Goal: Transaction & Acquisition: Purchase product/service

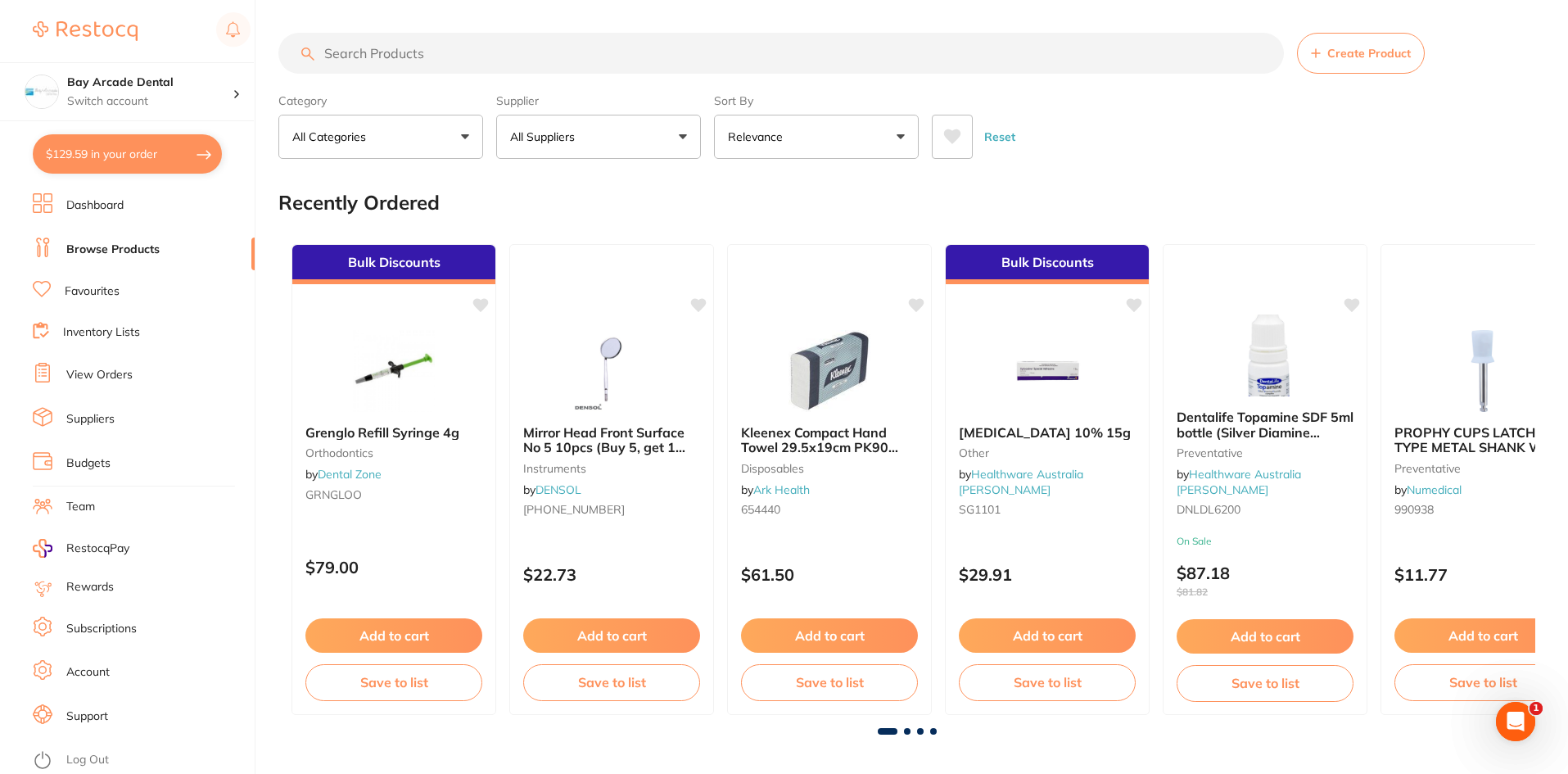
click at [135, 146] on button "$129.59 in your order" at bounding box center [127, 154] width 189 height 39
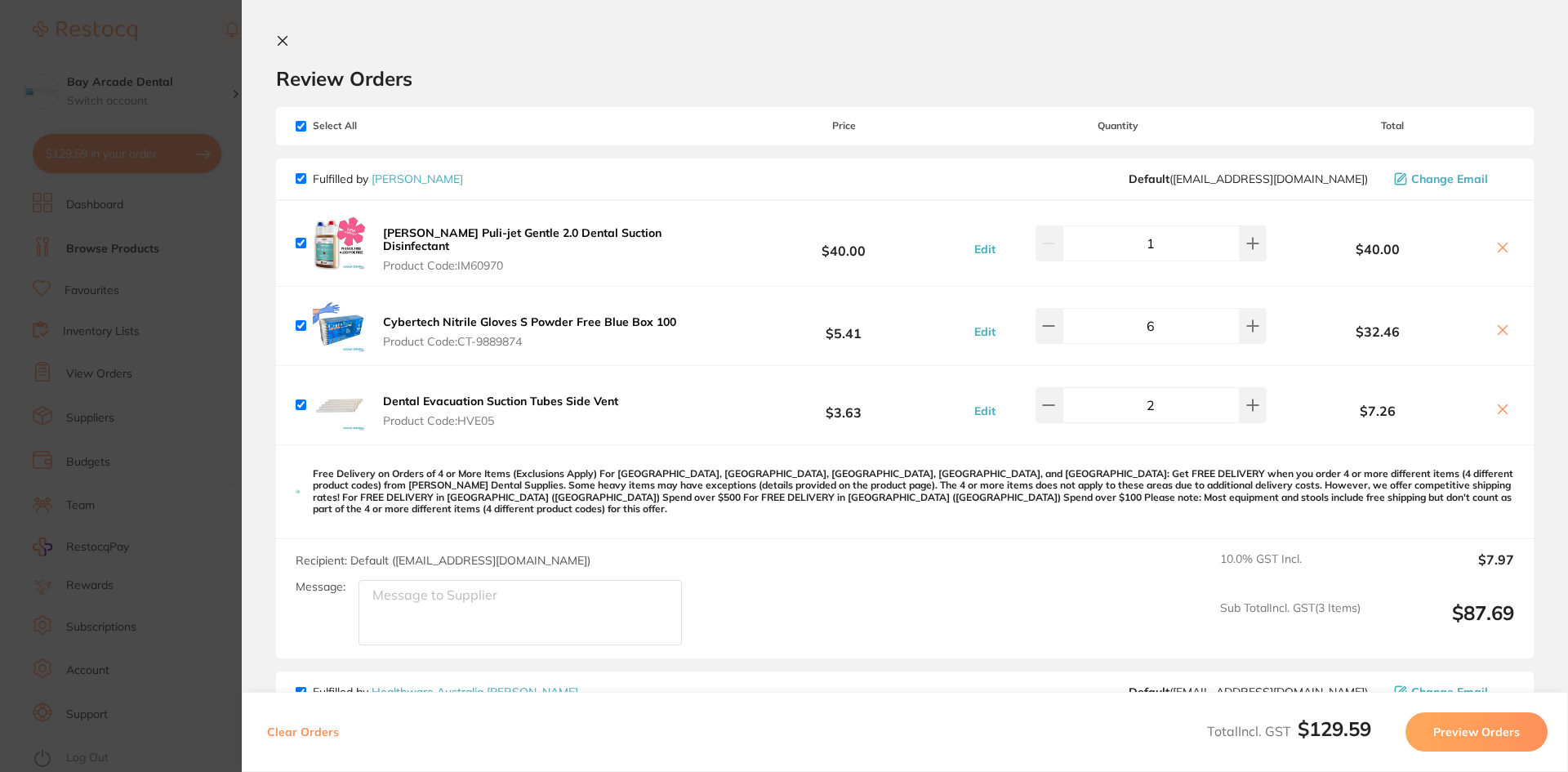
click at [145, 23] on section "Update RRP Set your pre negotiated price for this item. Item Agreed RRP (excl. …" at bounding box center [784, 386] width 1568 height 772
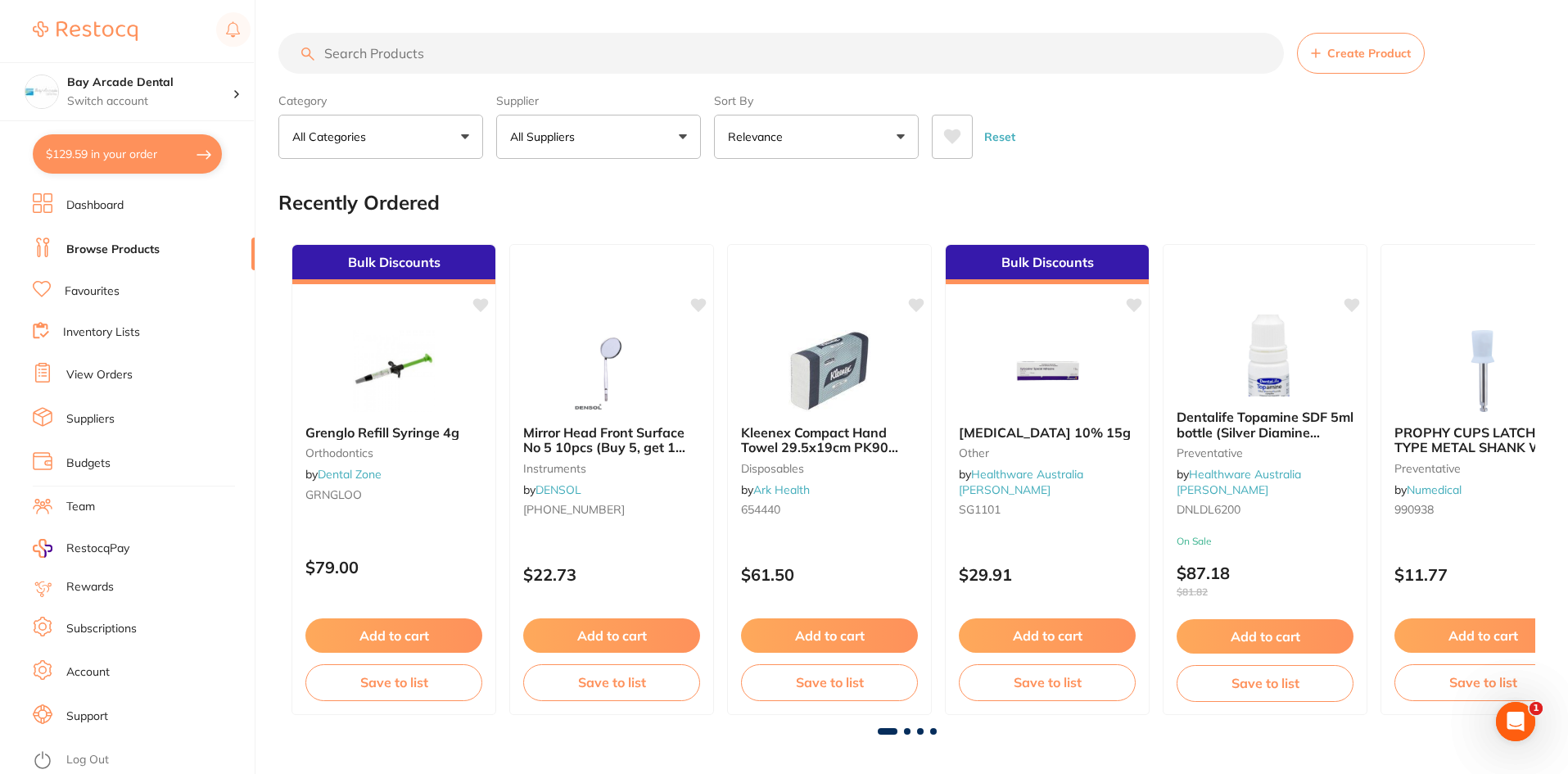
click at [577, 43] on input "search" at bounding box center [781, 53] width 1006 height 41
click at [678, 140] on button "All Suppliers" at bounding box center [598, 137] width 204 height 44
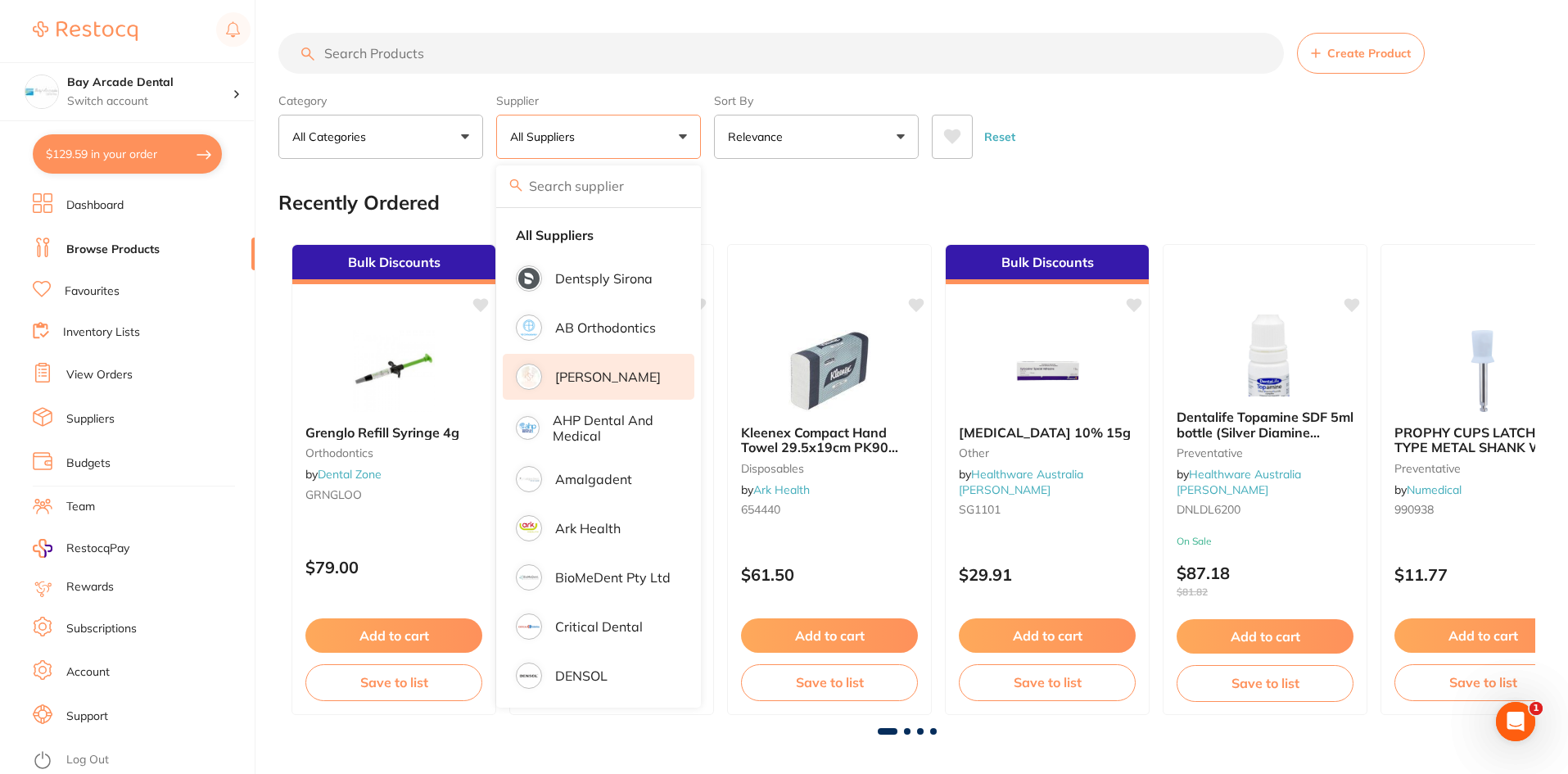
click at [589, 370] on p "[PERSON_NAME]" at bounding box center [608, 376] width 106 height 14
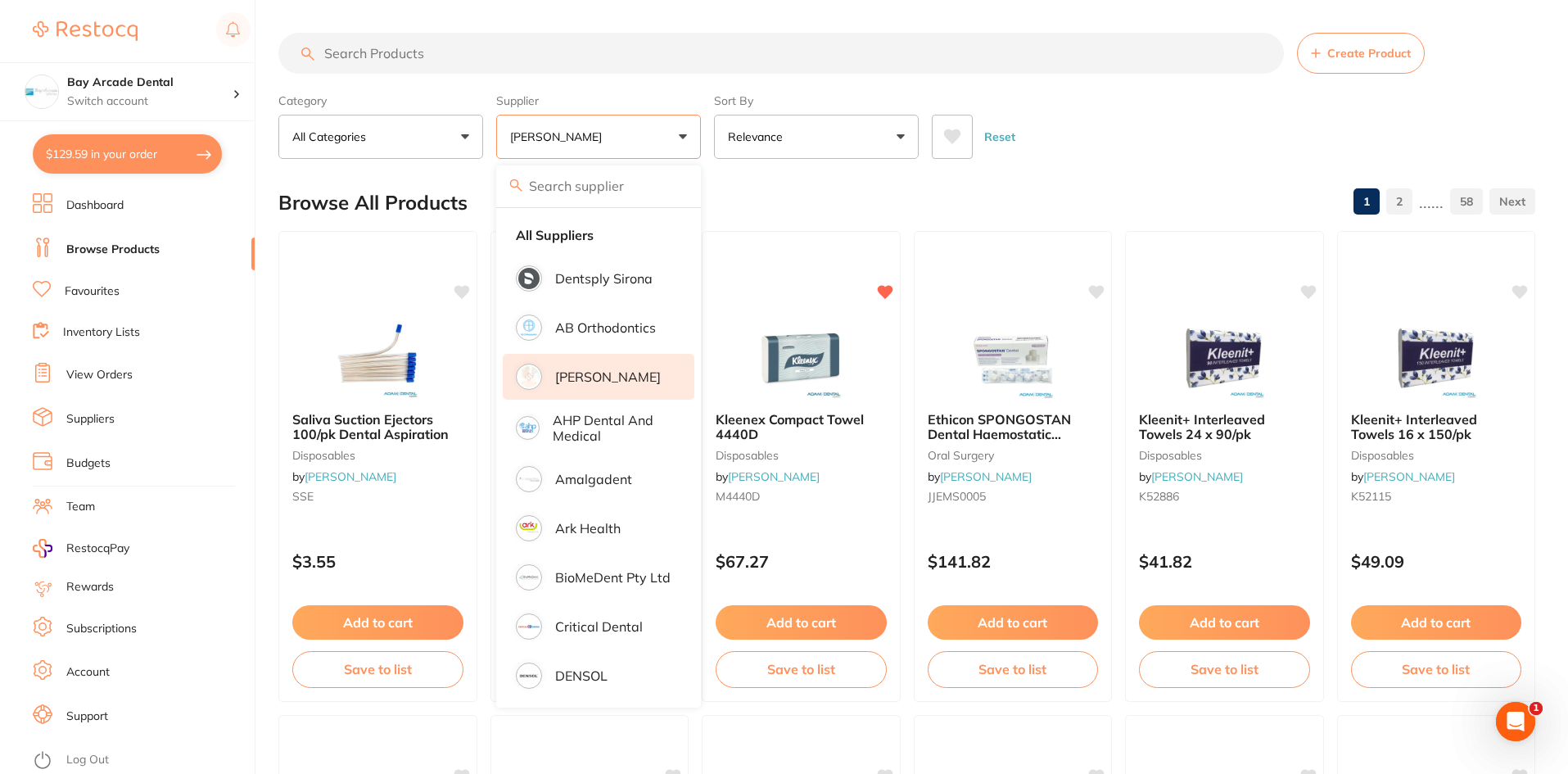
click at [658, 75] on section "Create Product Category All Categories All Categories anaesthetic articulating …" at bounding box center [907, 96] width 1257 height 126
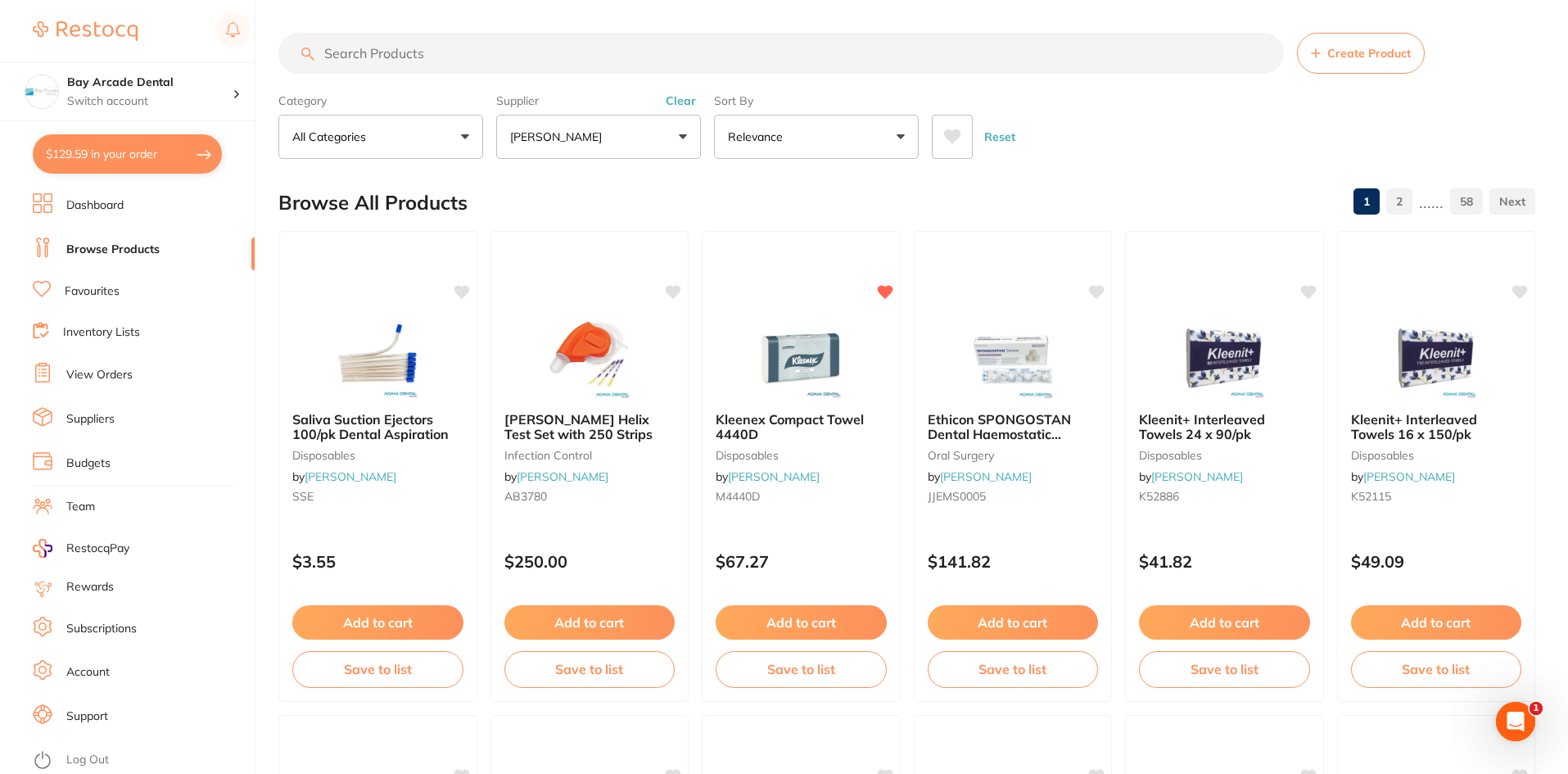
click at [666, 60] on input "search" at bounding box center [781, 53] width 1006 height 41
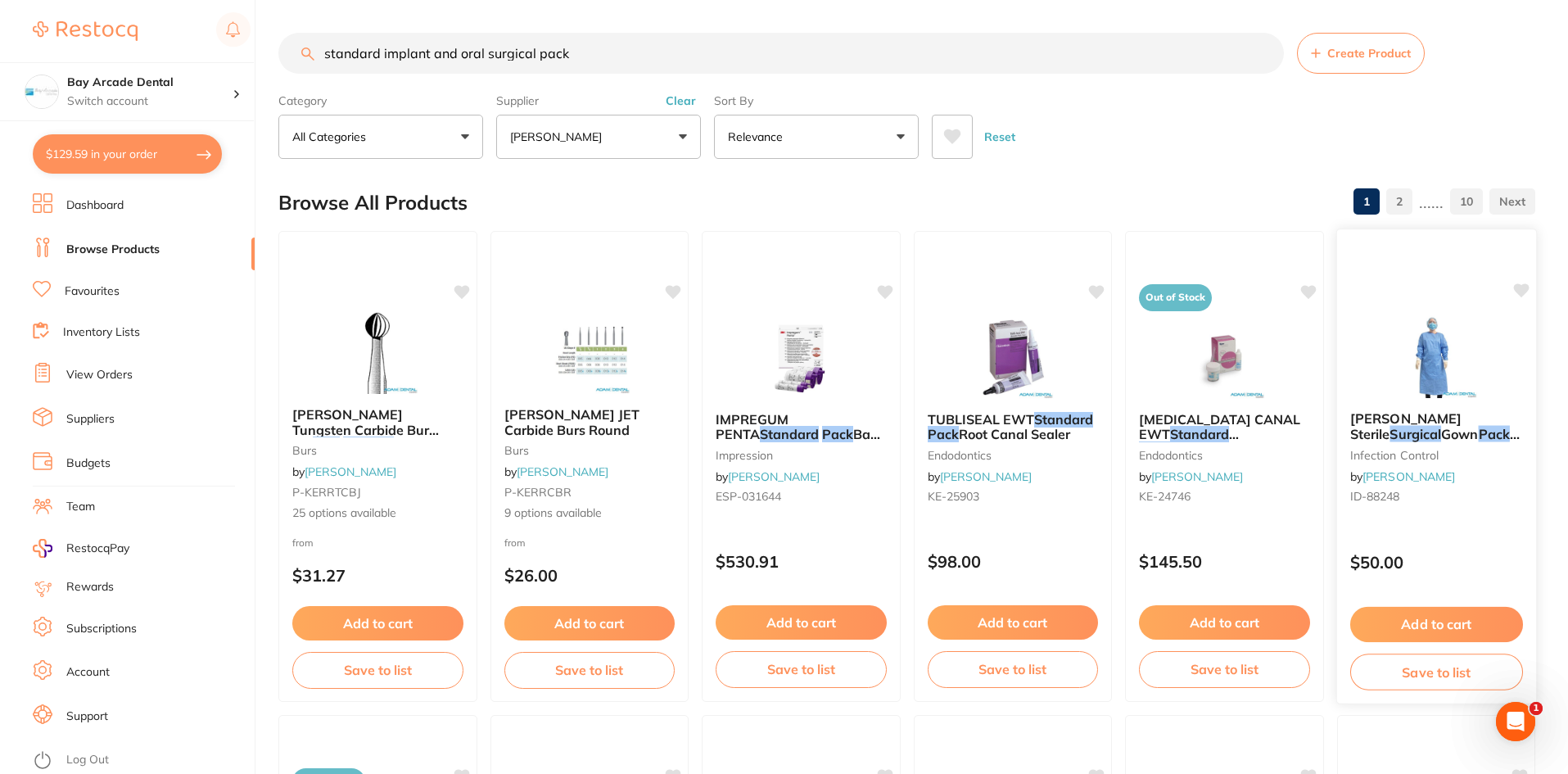
click at [1393, 398] on div "[PERSON_NAME] Sterile Surgical Gown Pack Lv 3 25/Carton infection control by [P…" at bounding box center [1436, 461] width 199 height 125
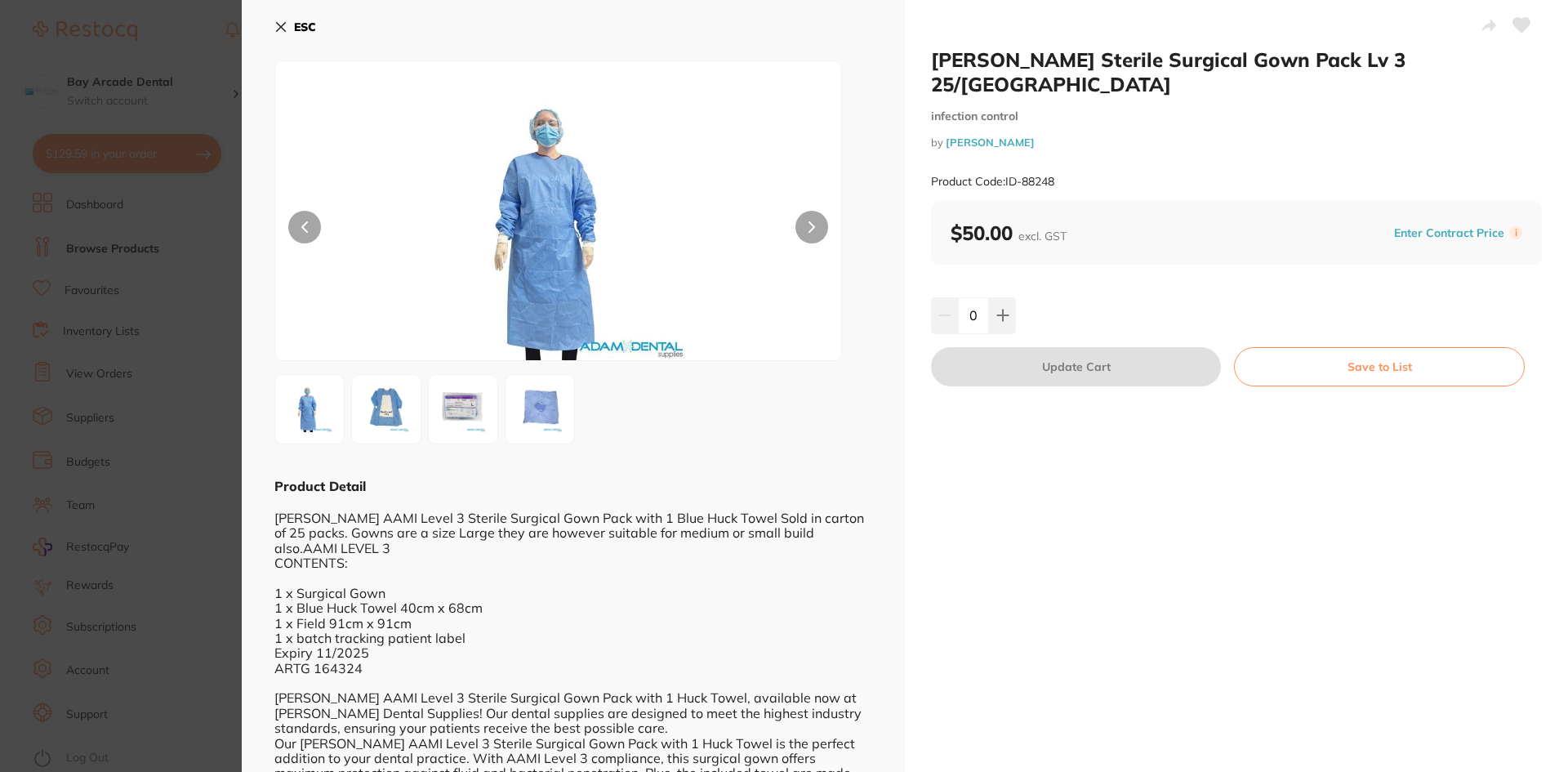
click at [472, 397] on img at bounding box center [463, 410] width 59 height 59
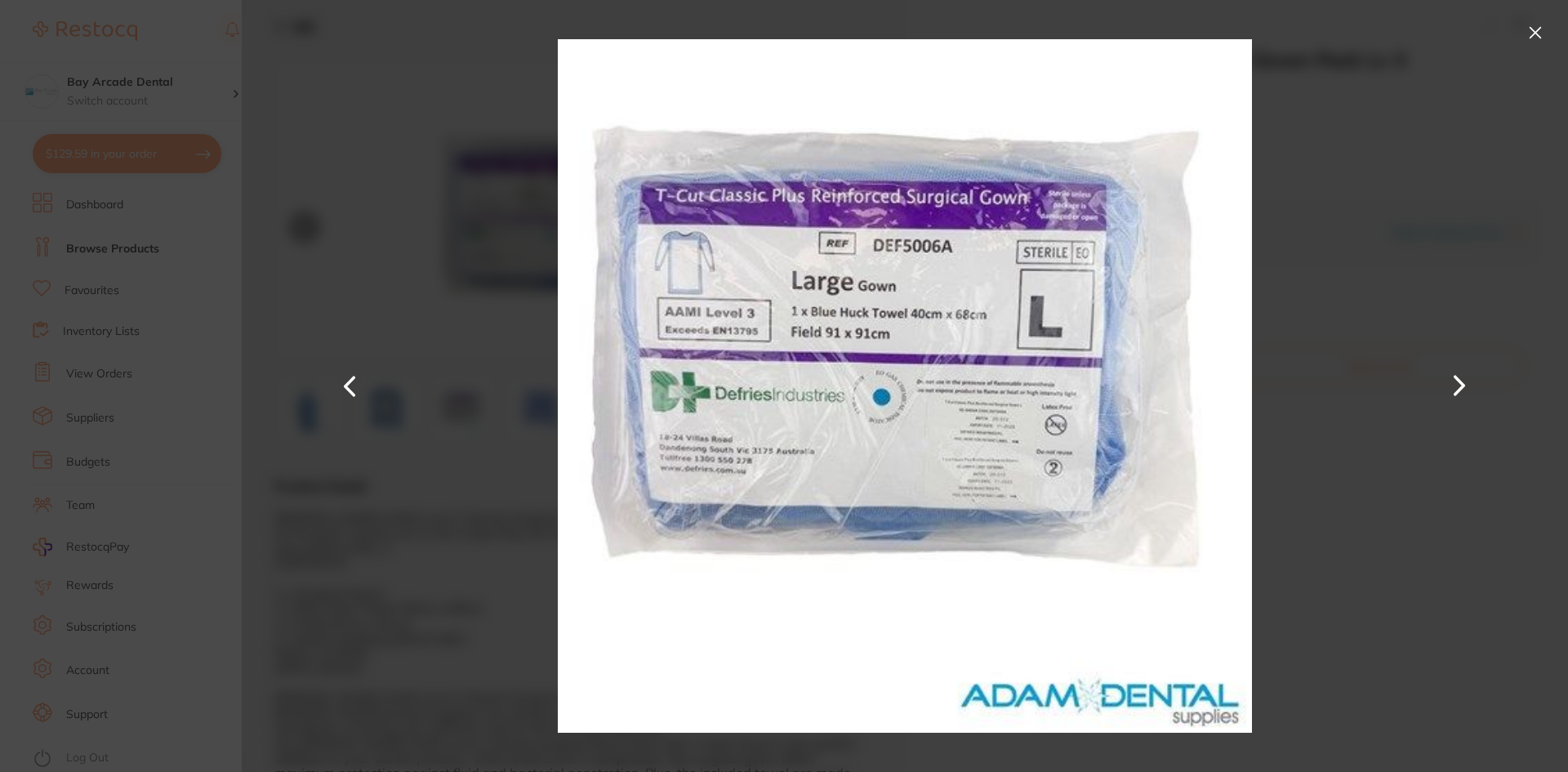
click at [1319, 213] on div at bounding box center [905, 386] width 1326 height 772
click at [1532, 35] on button at bounding box center [1535, 32] width 26 height 26
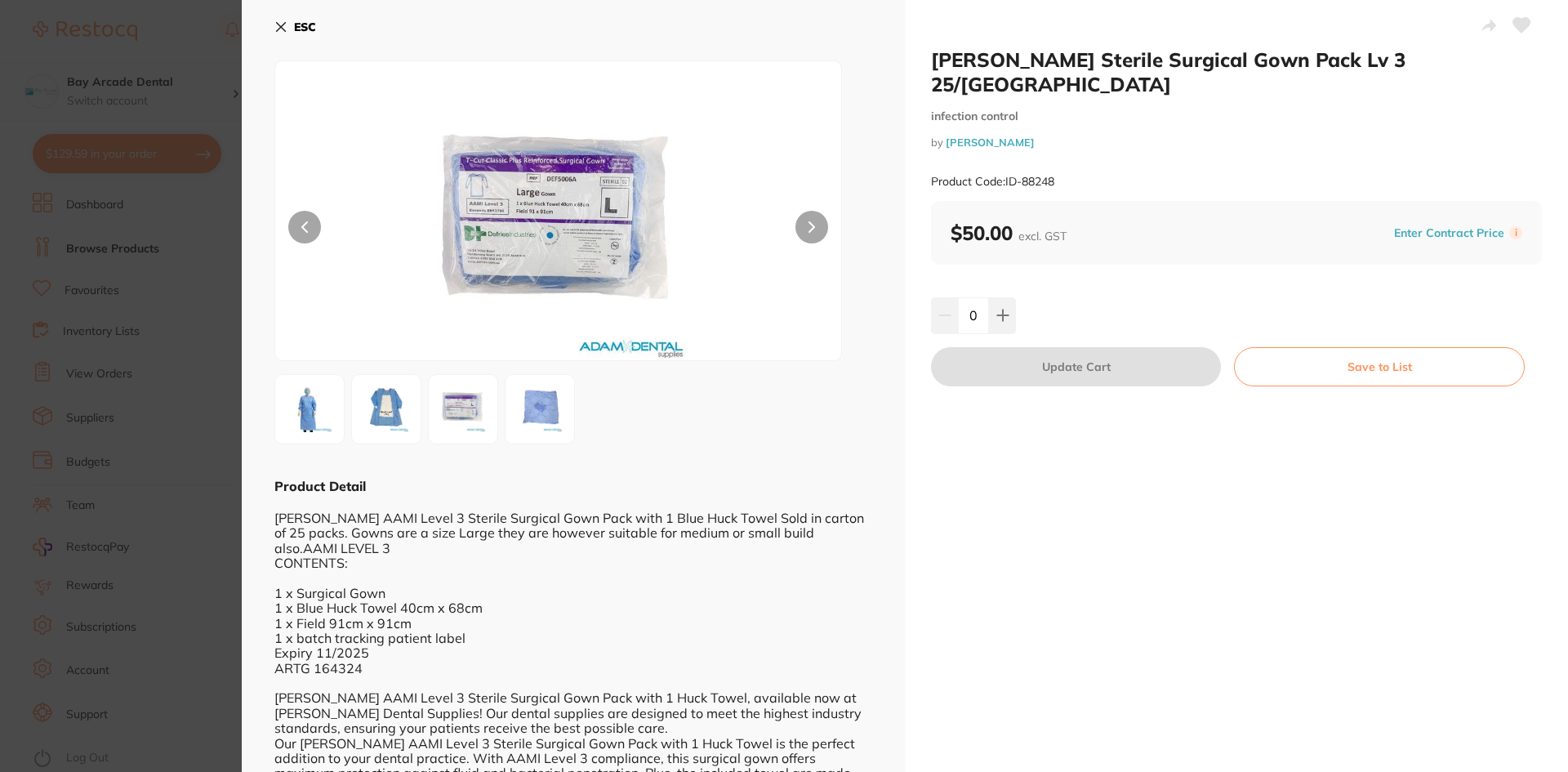
click at [278, 20] on icon at bounding box center [281, 27] width 13 height 13
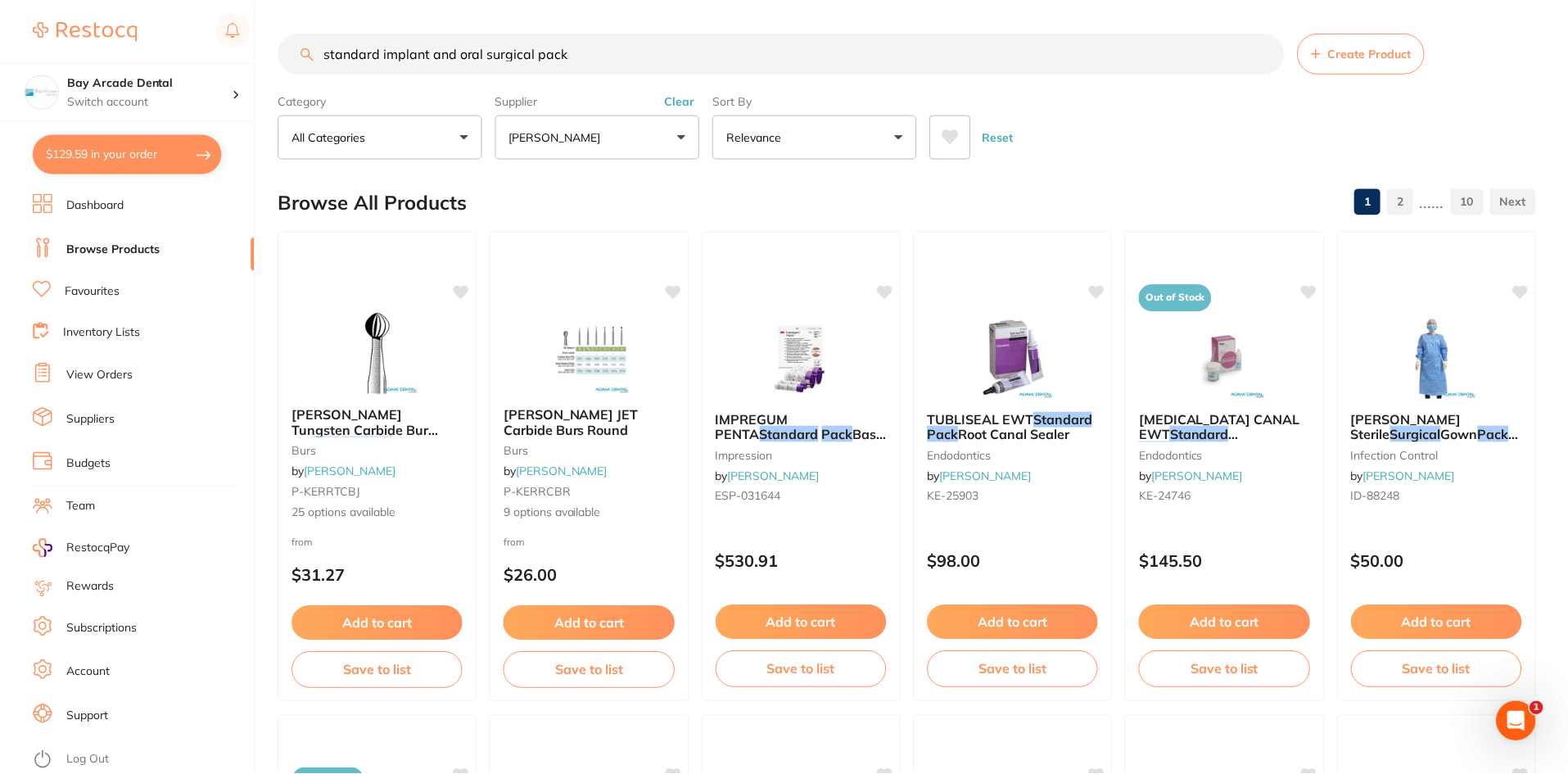
scroll to position [7, 0]
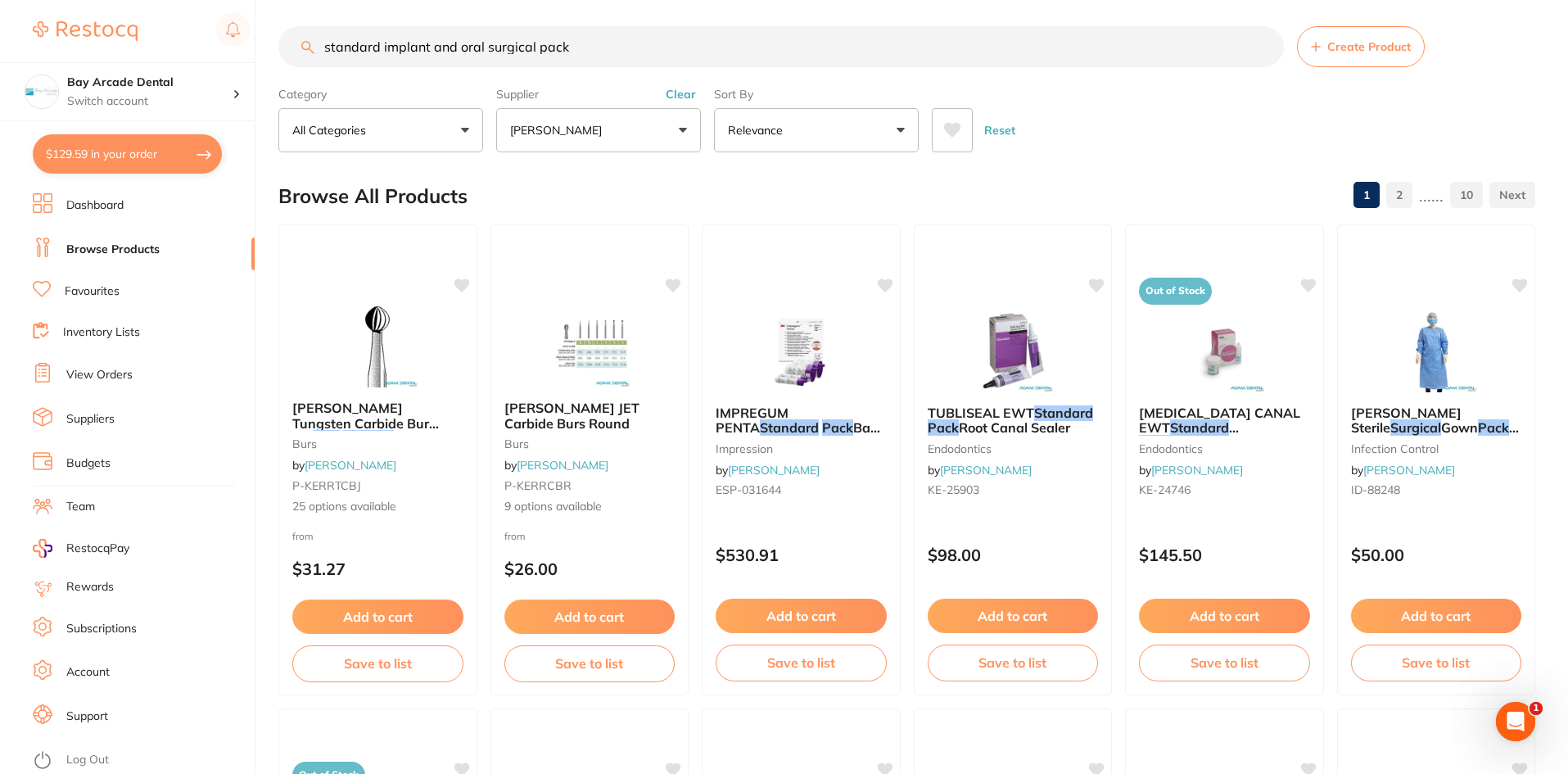
drag, startPoint x: 661, startPoint y: 56, endPoint x: 192, endPoint y: 133, distance: 475.3
click at [180, 135] on div "$129.59 Bay Arcade Dental Switch account Bay Arcade Dental $129.59 in your orde…" at bounding box center [784, 380] width 1568 height 774
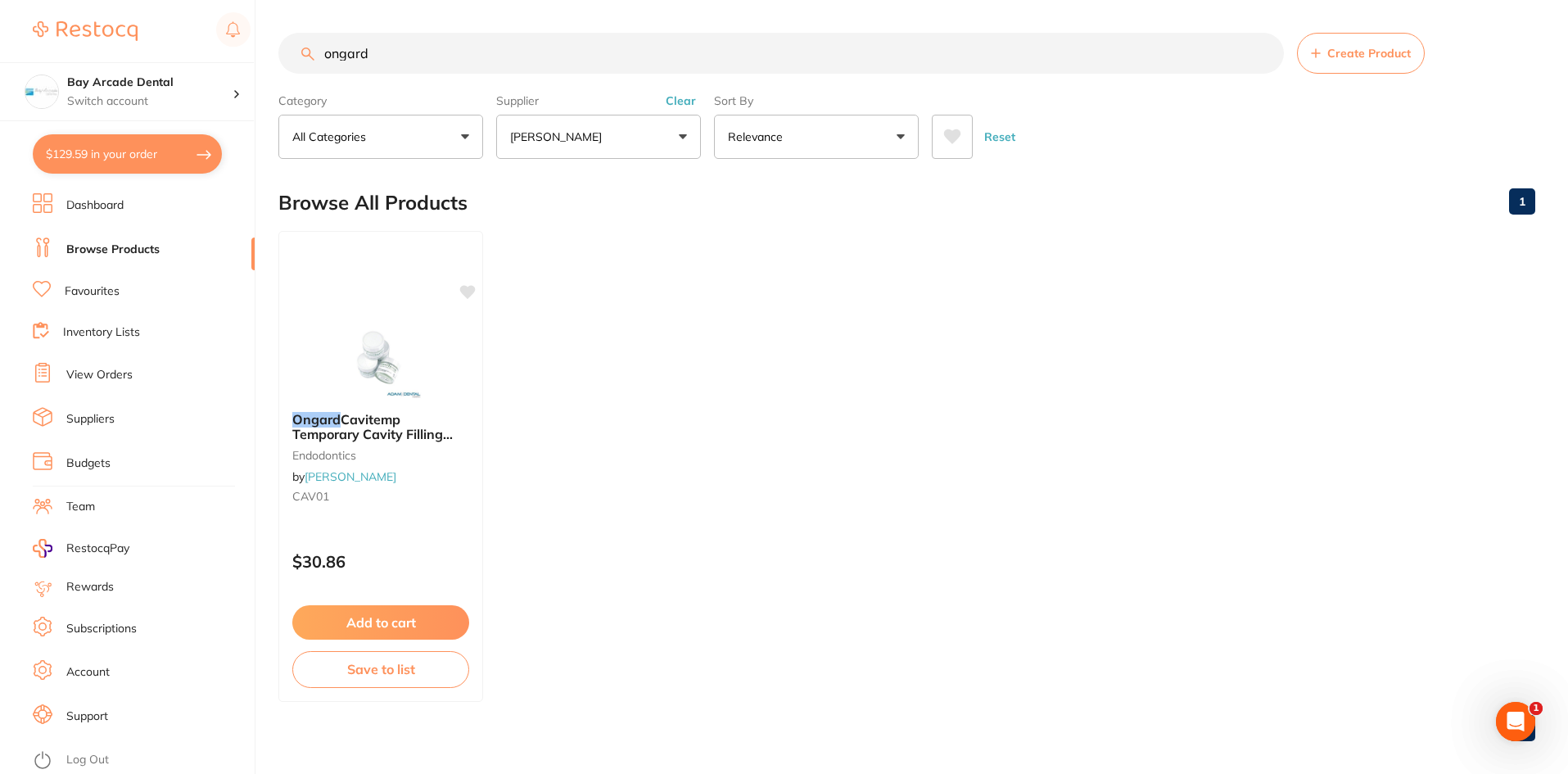
scroll to position [0, 0]
type input "o"
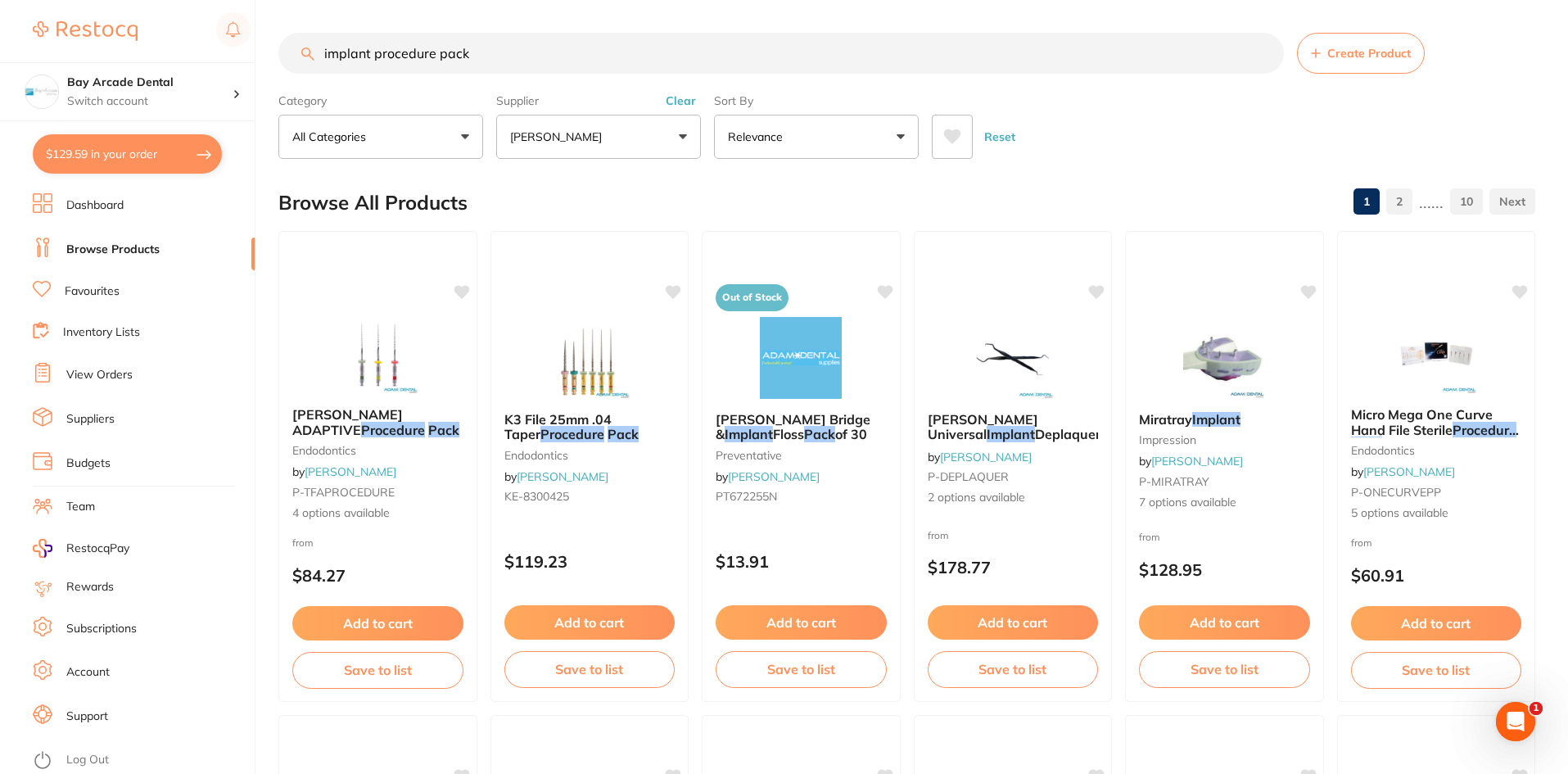
click at [682, 140] on button "[PERSON_NAME]" at bounding box center [598, 137] width 204 height 44
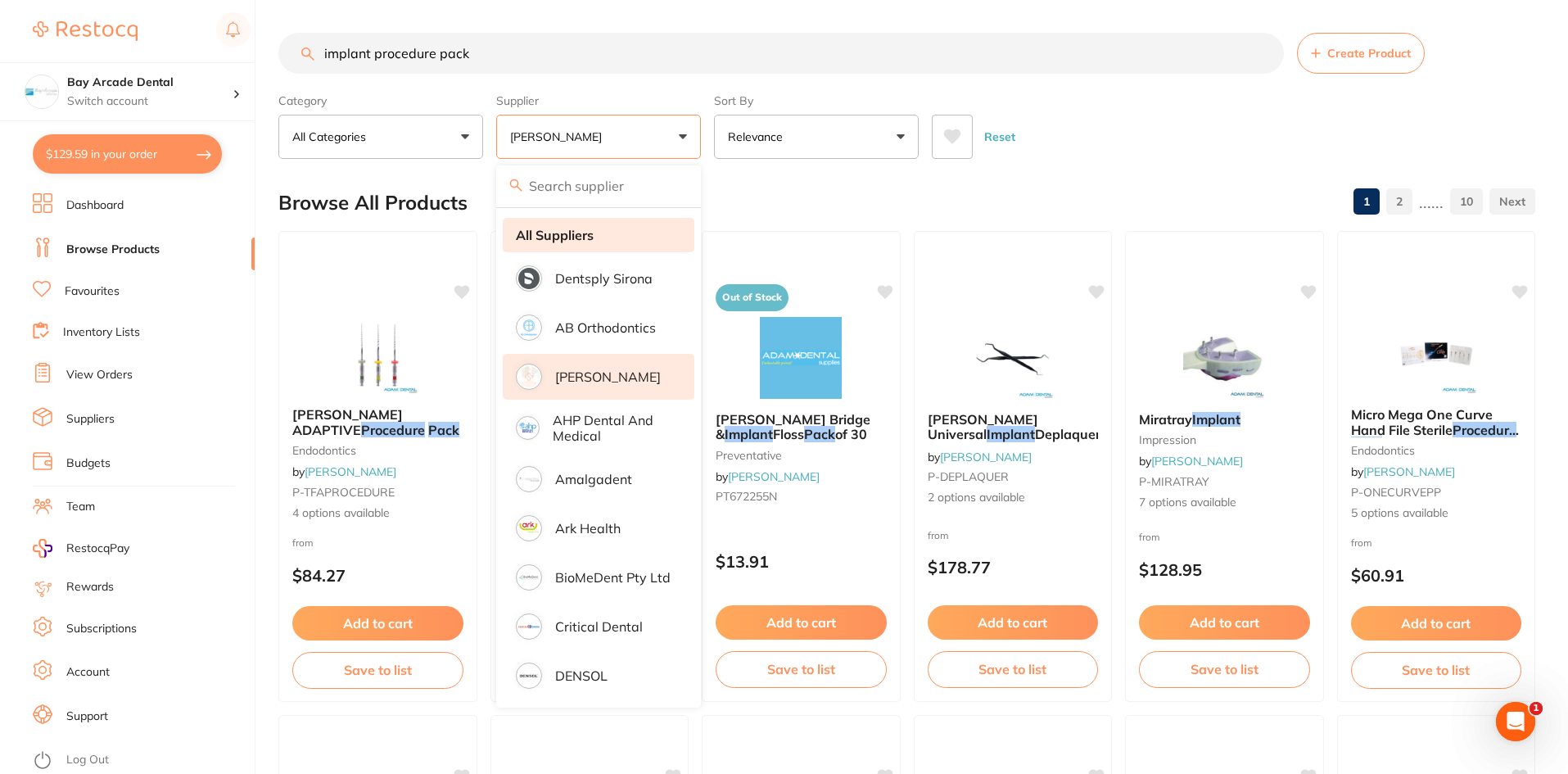
click at [586, 238] on strong "All Suppliers" at bounding box center [554, 234] width 77 height 14
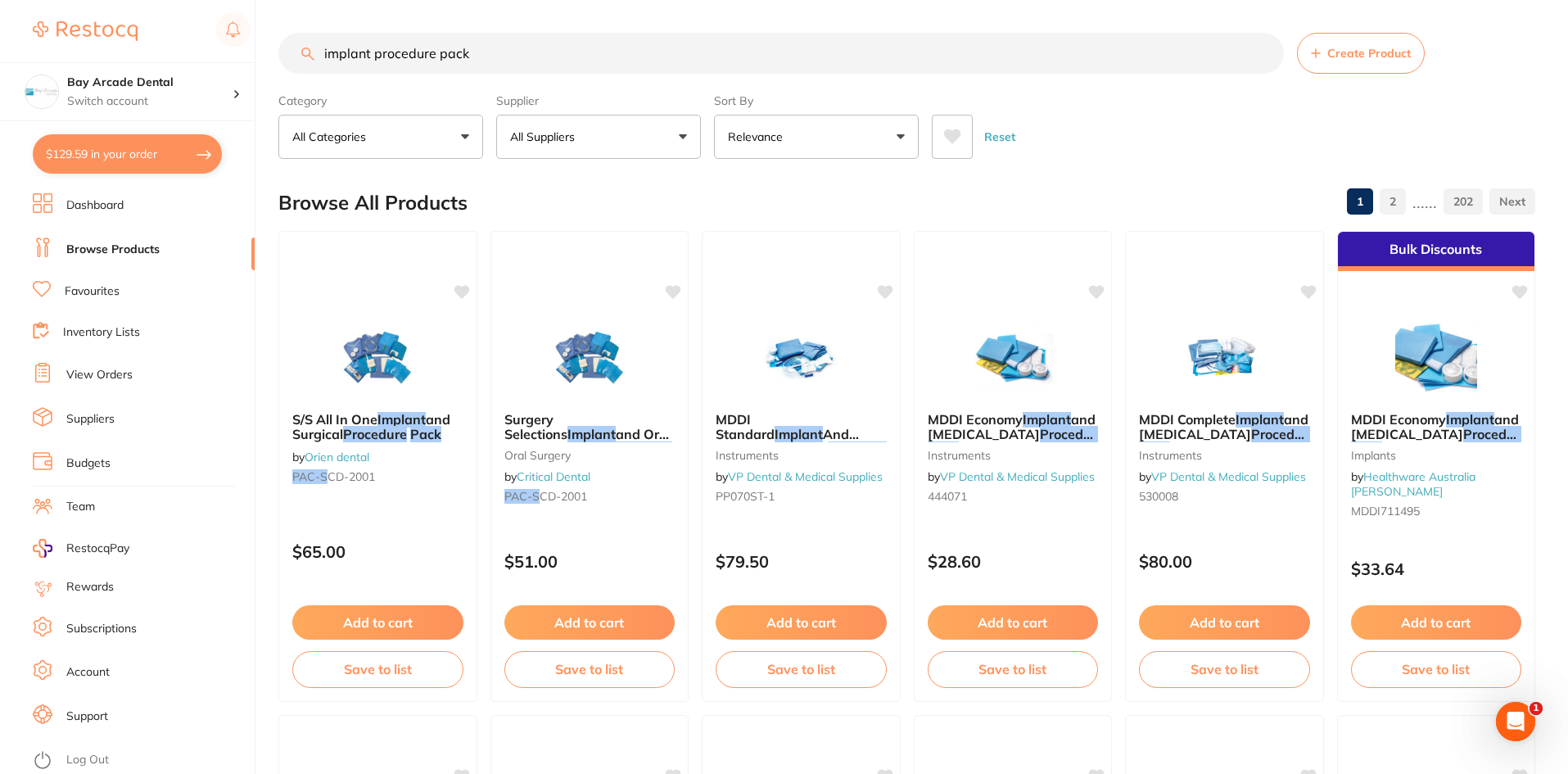
click at [893, 127] on button "Relevance" at bounding box center [816, 137] width 204 height 44
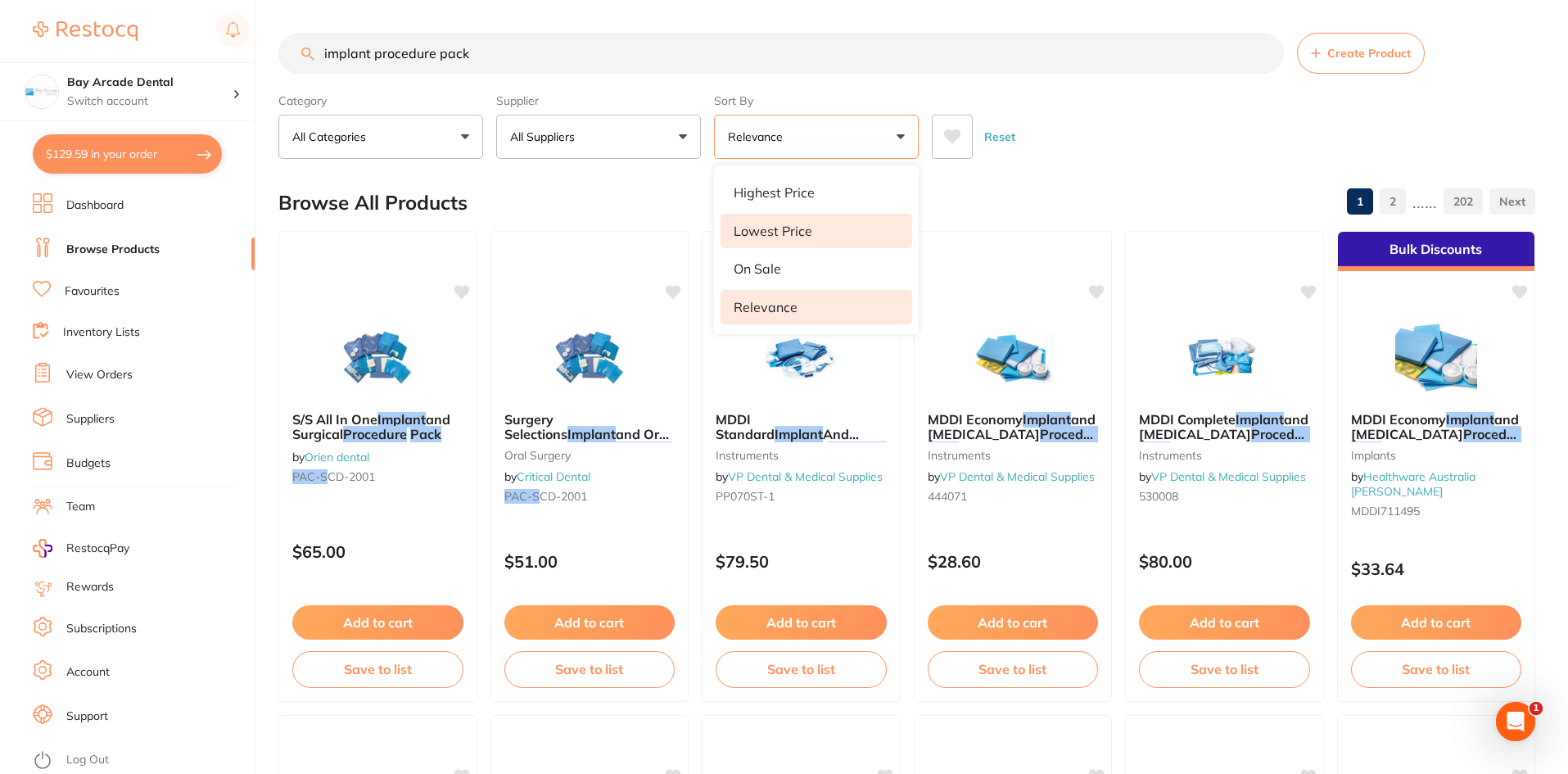
click at [853, 228] on li "Lowest Price" at bounding box center [816, 231] width 192 height 34
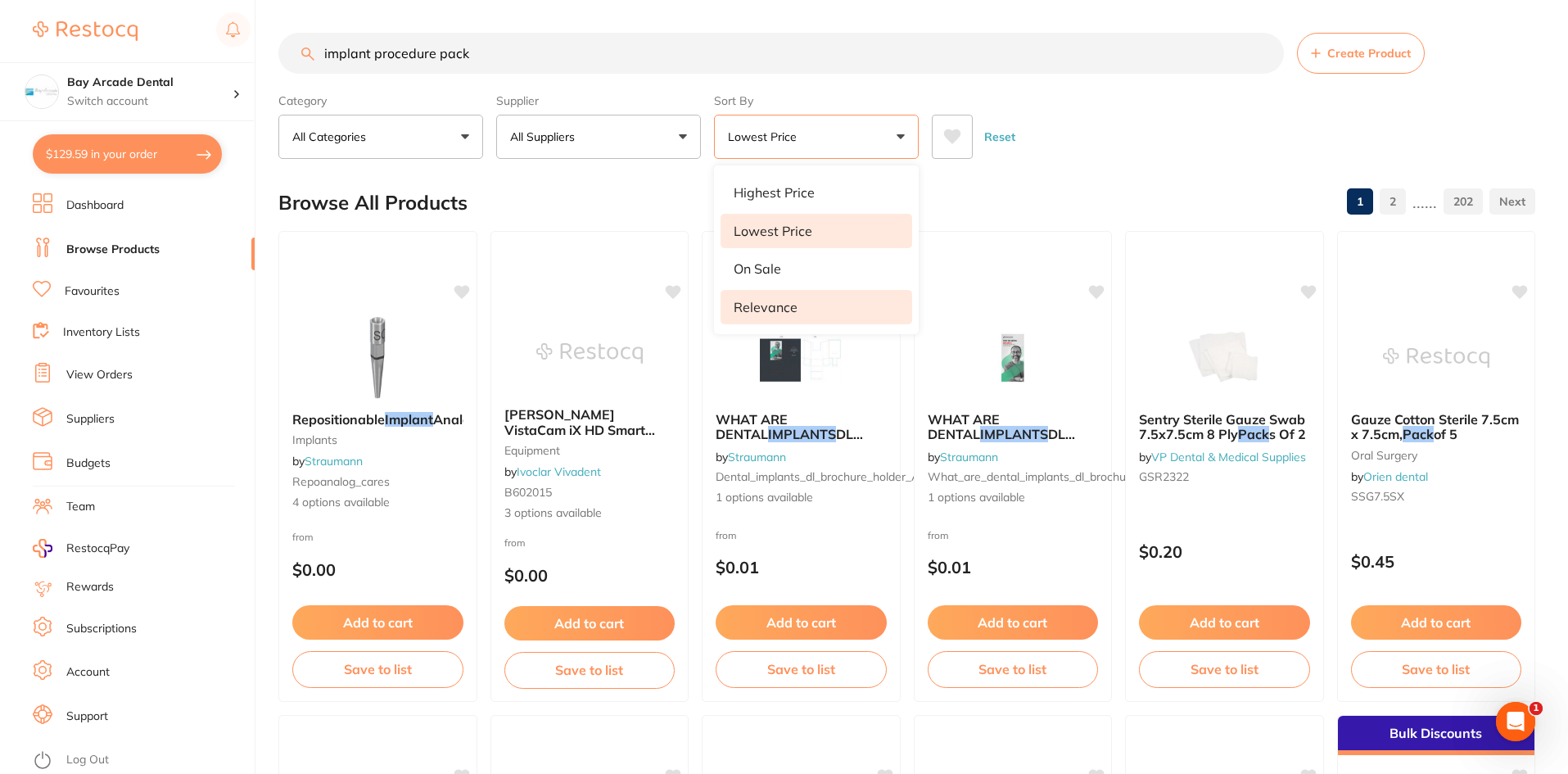
click at [772, 296] on li "Relevance" at bounding box center [816, 307] width 192 height 34
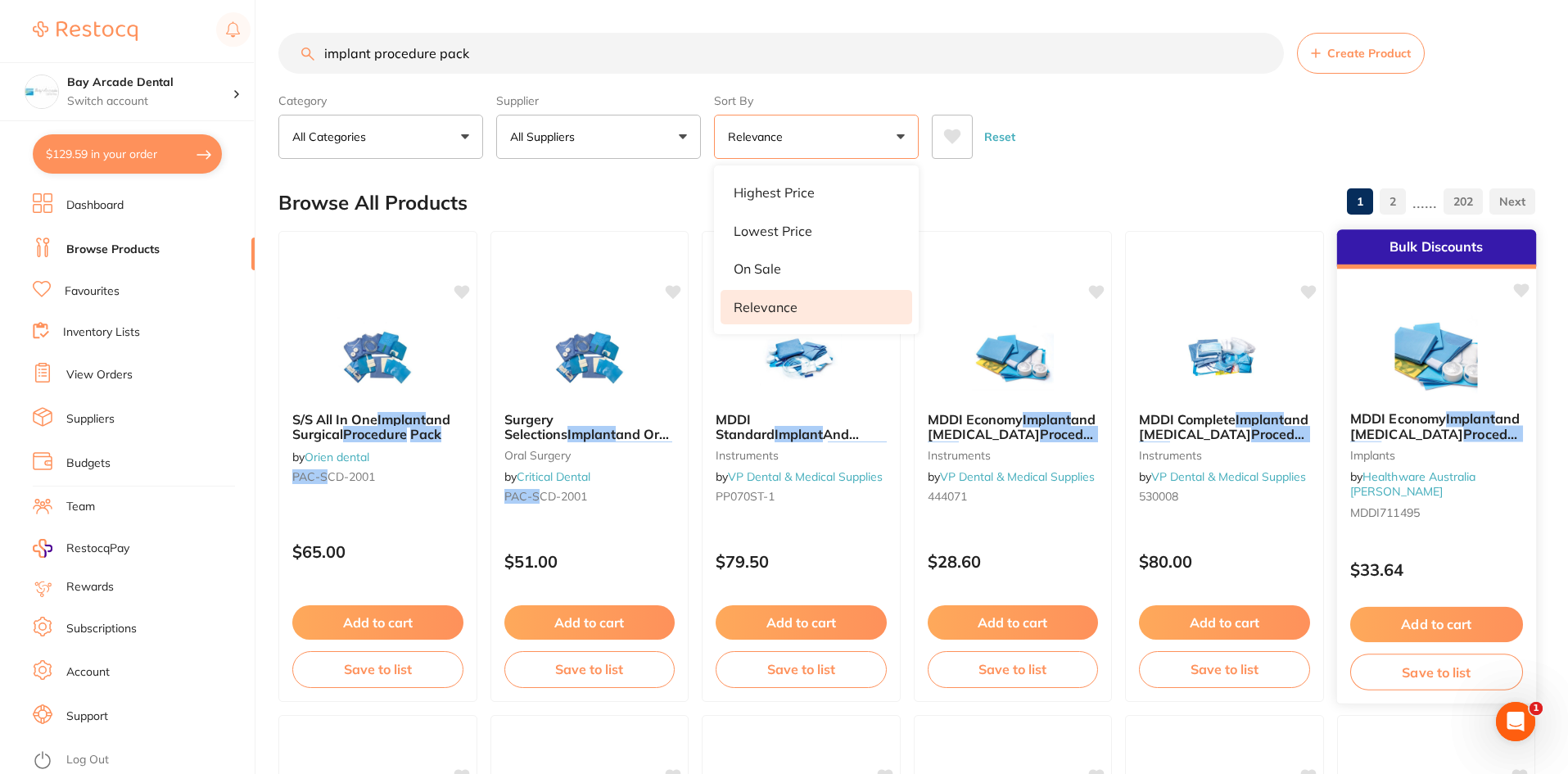
click at [1444, 337] on img at bounding box center [1436, 356] width 107 height 83
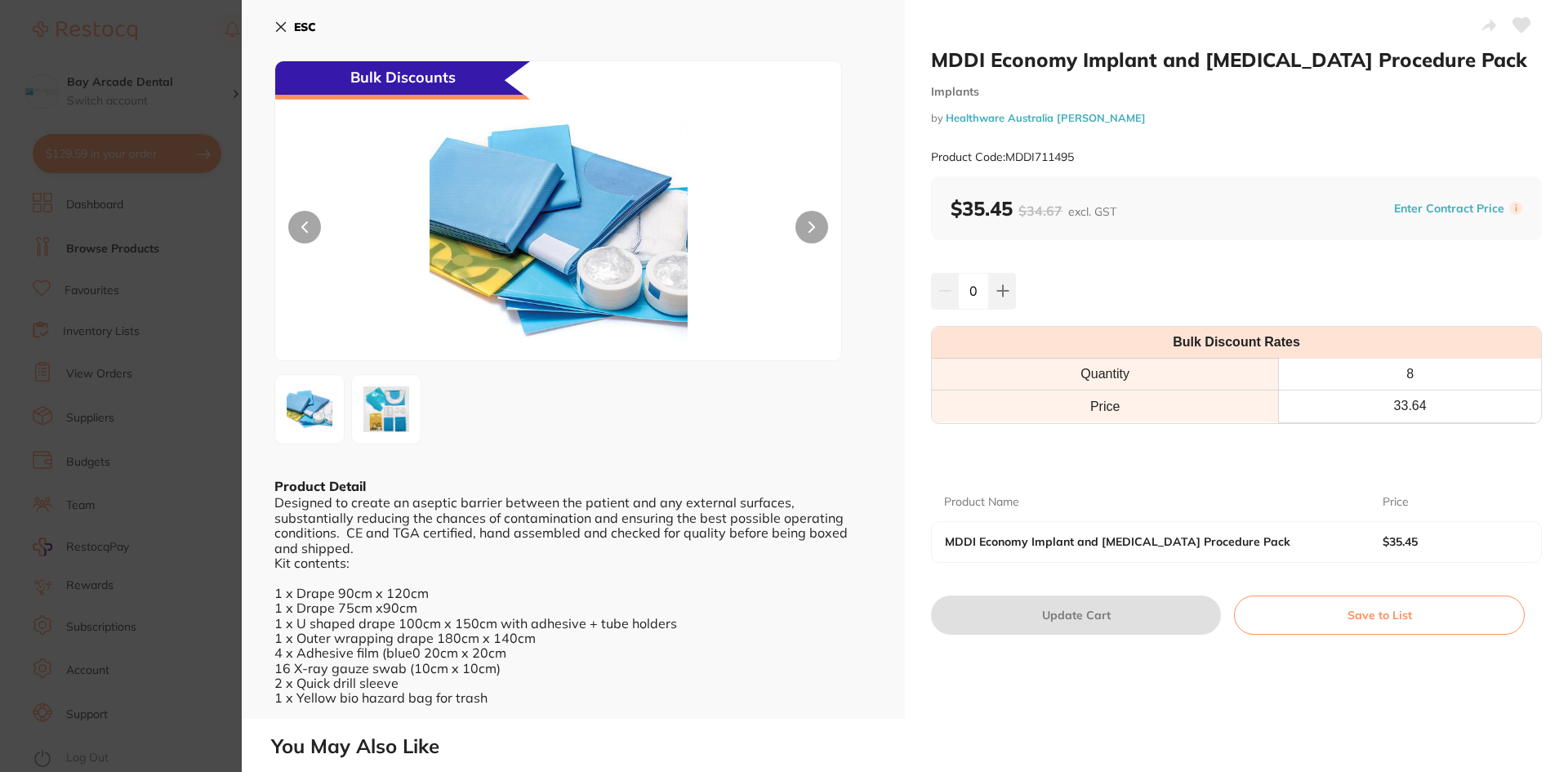
click at [397, 432] on img at bounding box center [387, 410] width 59 height 59
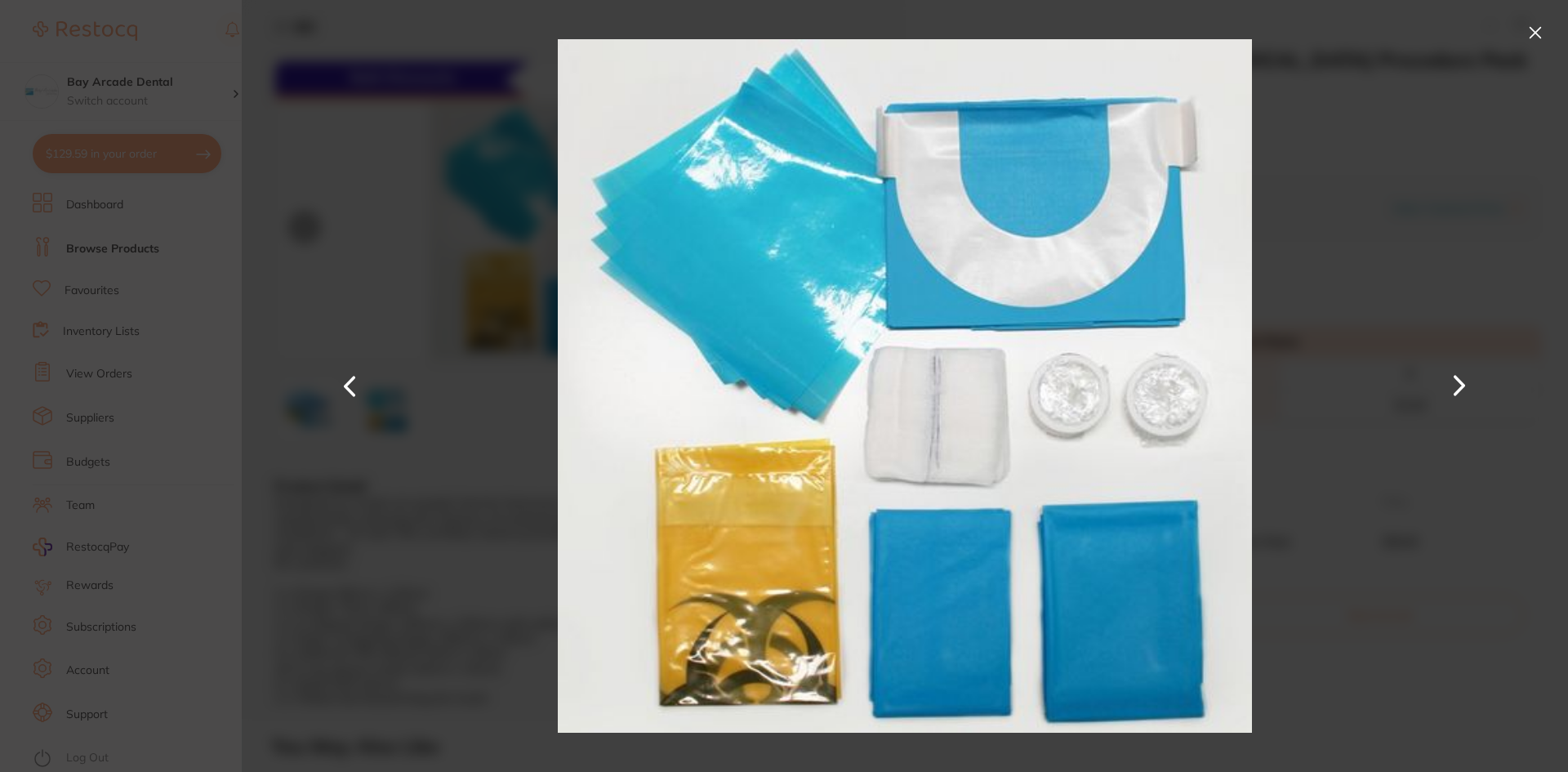
click at [1535, 30] on button at bounding box center [1535, 32] width 26 height 26
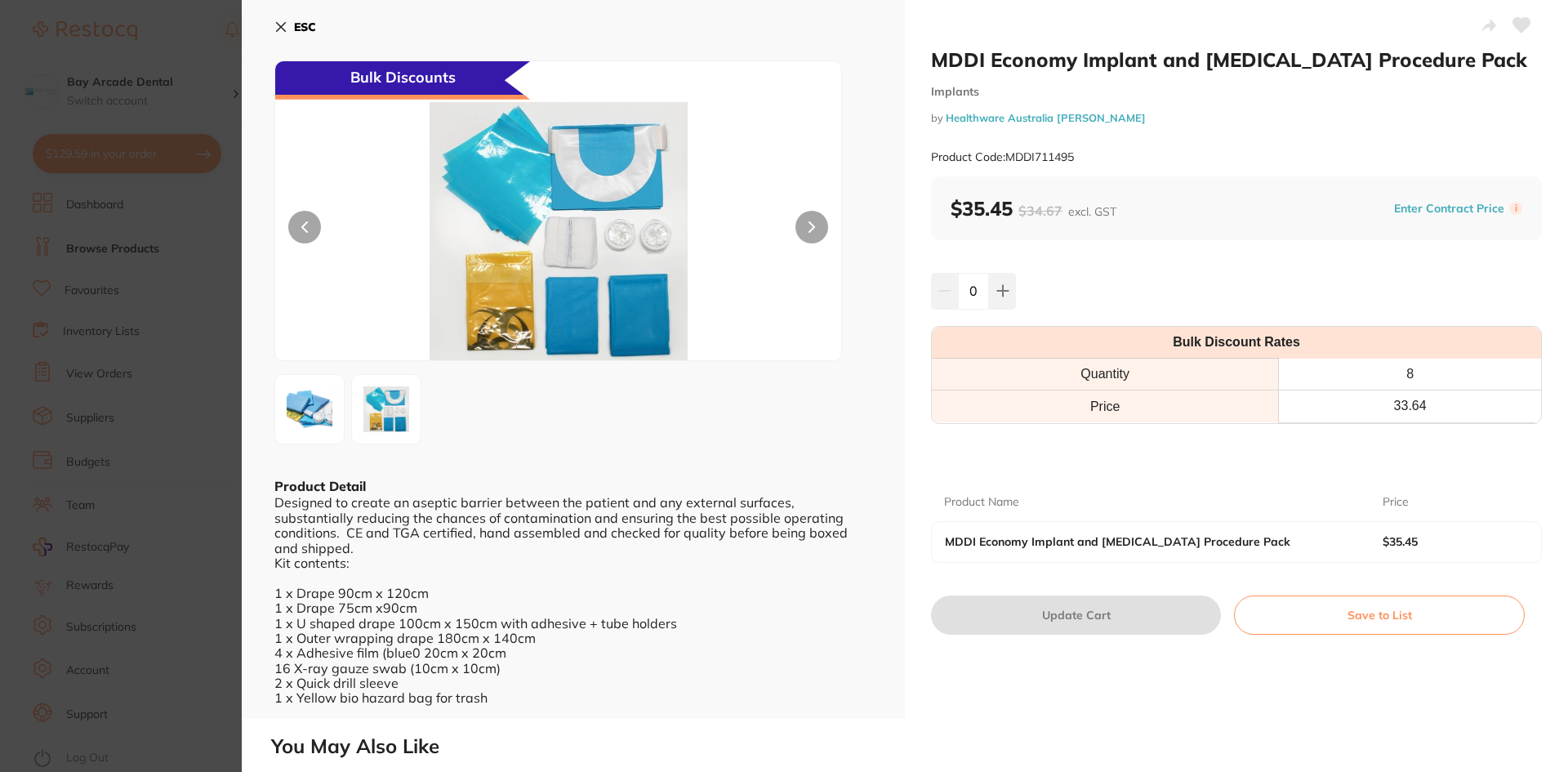
click at [275, 23] on icon at bounding box center [281, 27] width 13 height 13
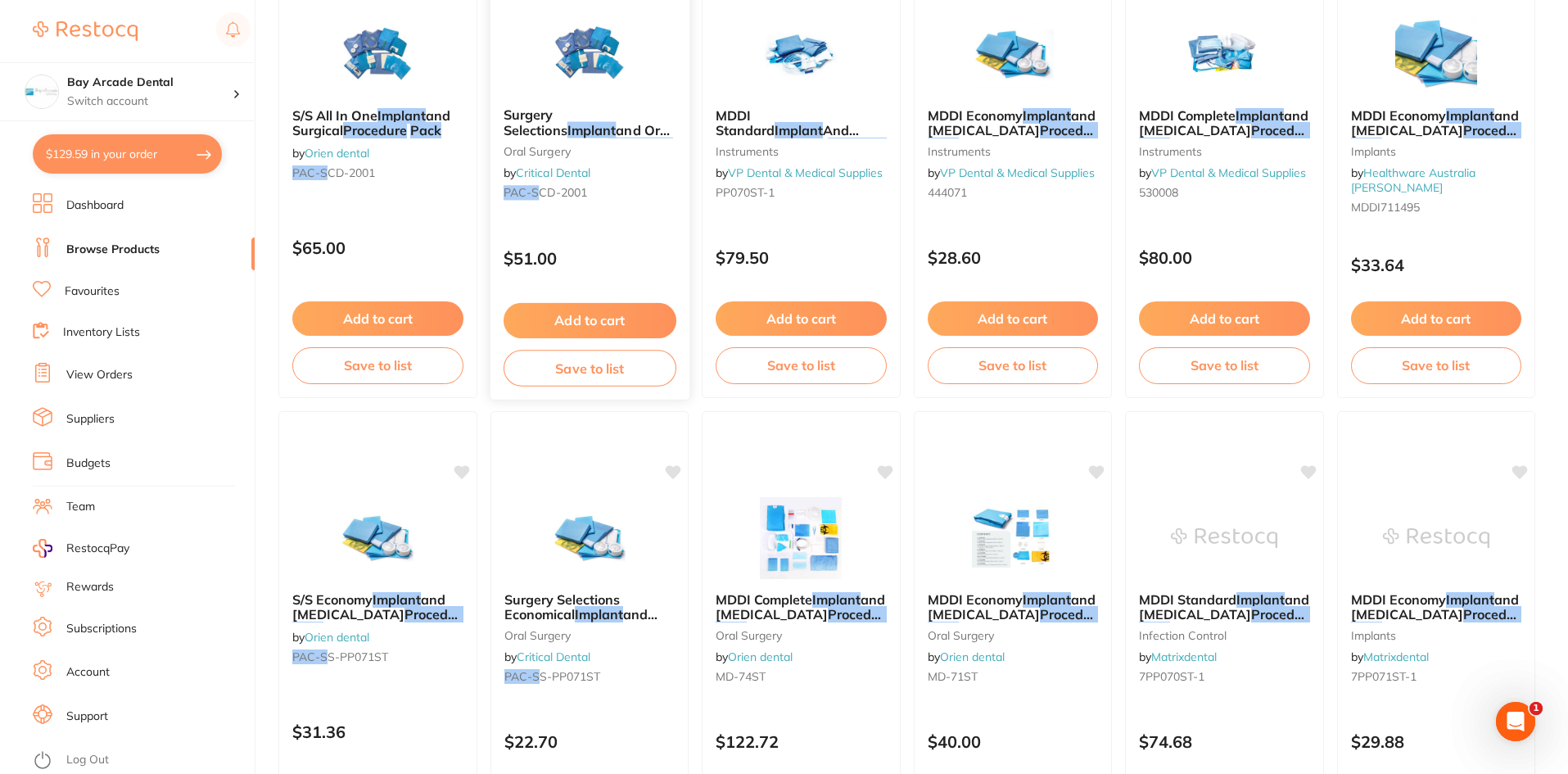
scroll to position [330, 0]
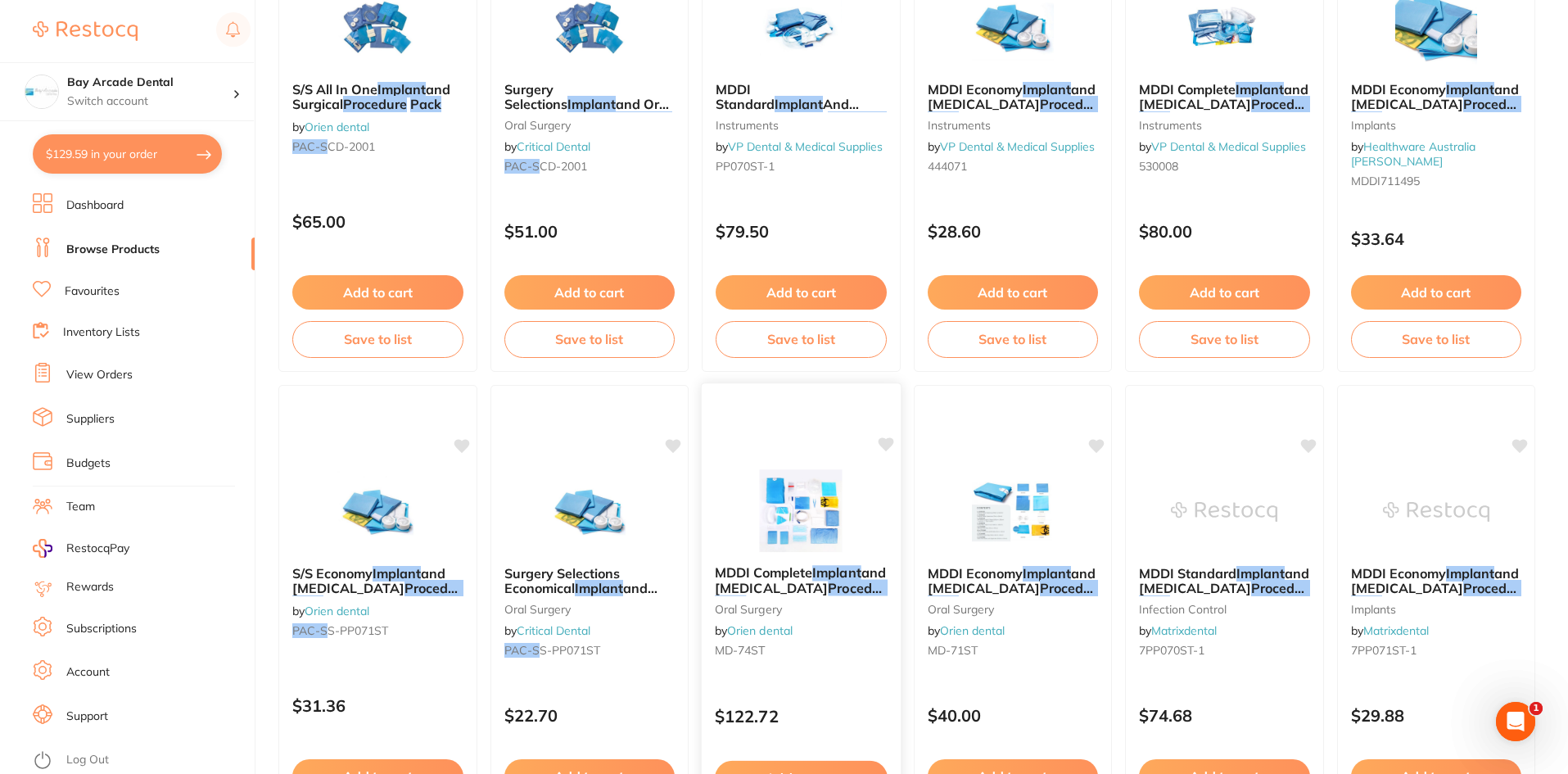
click at [756, 513] on img at bounding box center [802, 510] width 107 height 83
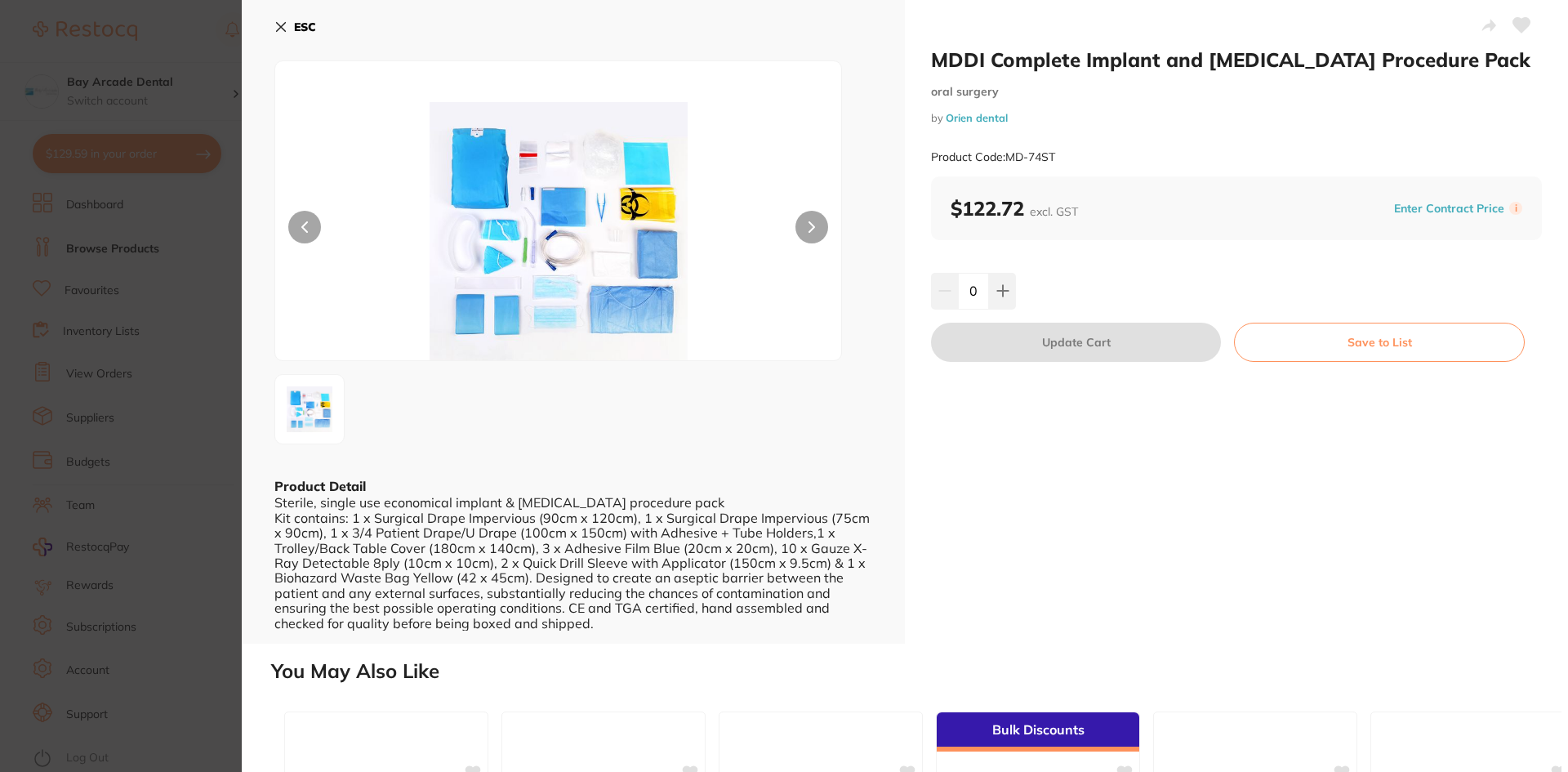
click at [273, 23] on div "ESC Product Detail Sterile, single use economical implant & [MEDICAL_DATA] proc…" at bounding box center [573, 321] width 663 height 643
click at [279, 27] on icon at bounding box center [281, 27] width 13 height 13
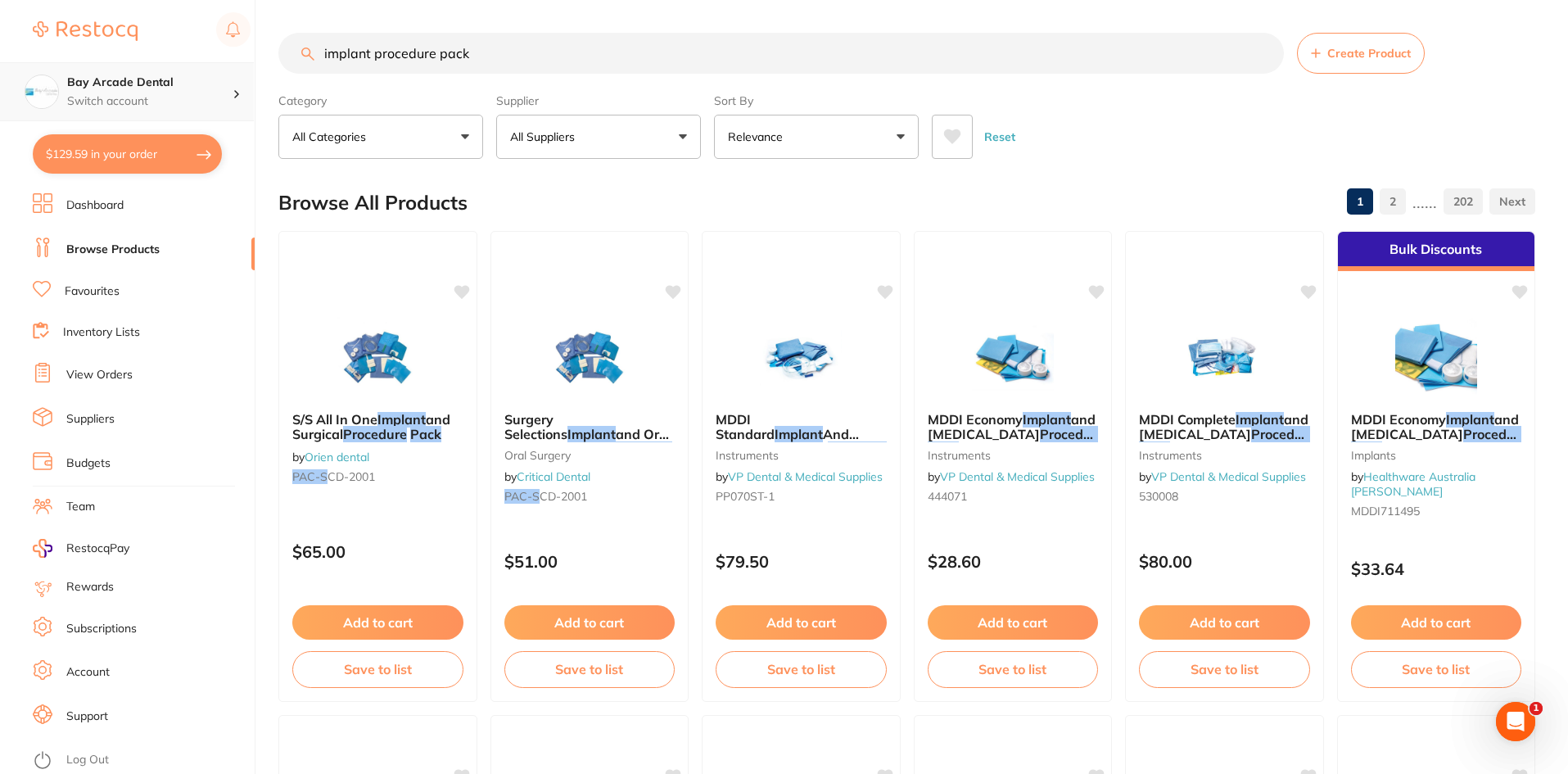
scroll to position [1, 0]
drag, startPoint x: 505, startPoint y: 54, endPoint x: 196, endPoint y: 72, distance: 309.5
click at [196, 72] on div "$129.59 Bay Arcade Dental Switch account Bay Arcade Dental $129.59 in your orde…" at bounding box center [784, 387] width 1568 height 774
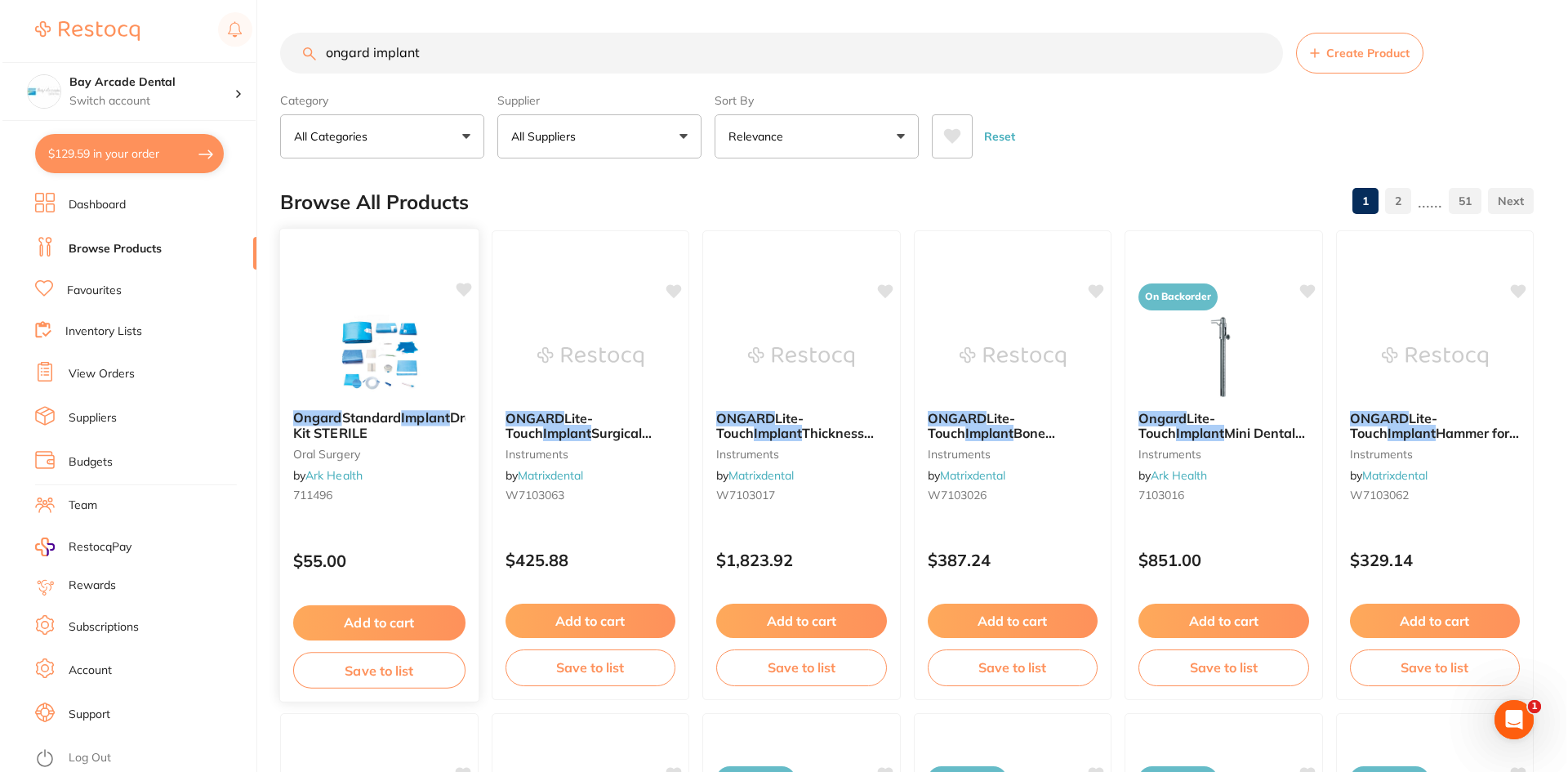
scroll to position [0, 0]
click at [402, 366] on img at bounding box center [376, 356] width 107 height 83
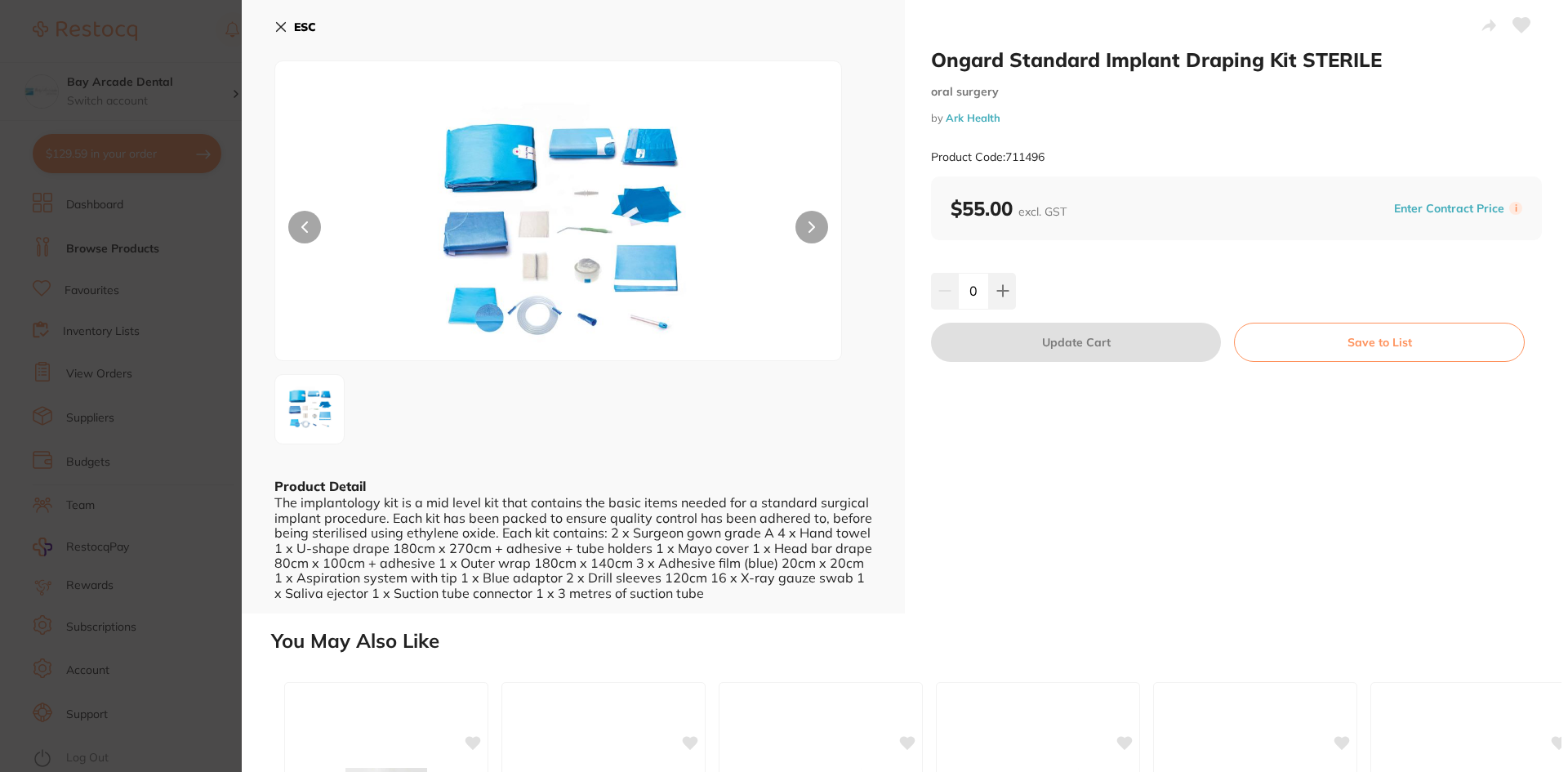
click at [277, 25] on icon at bounding box center [281, 27] width 9 height 9
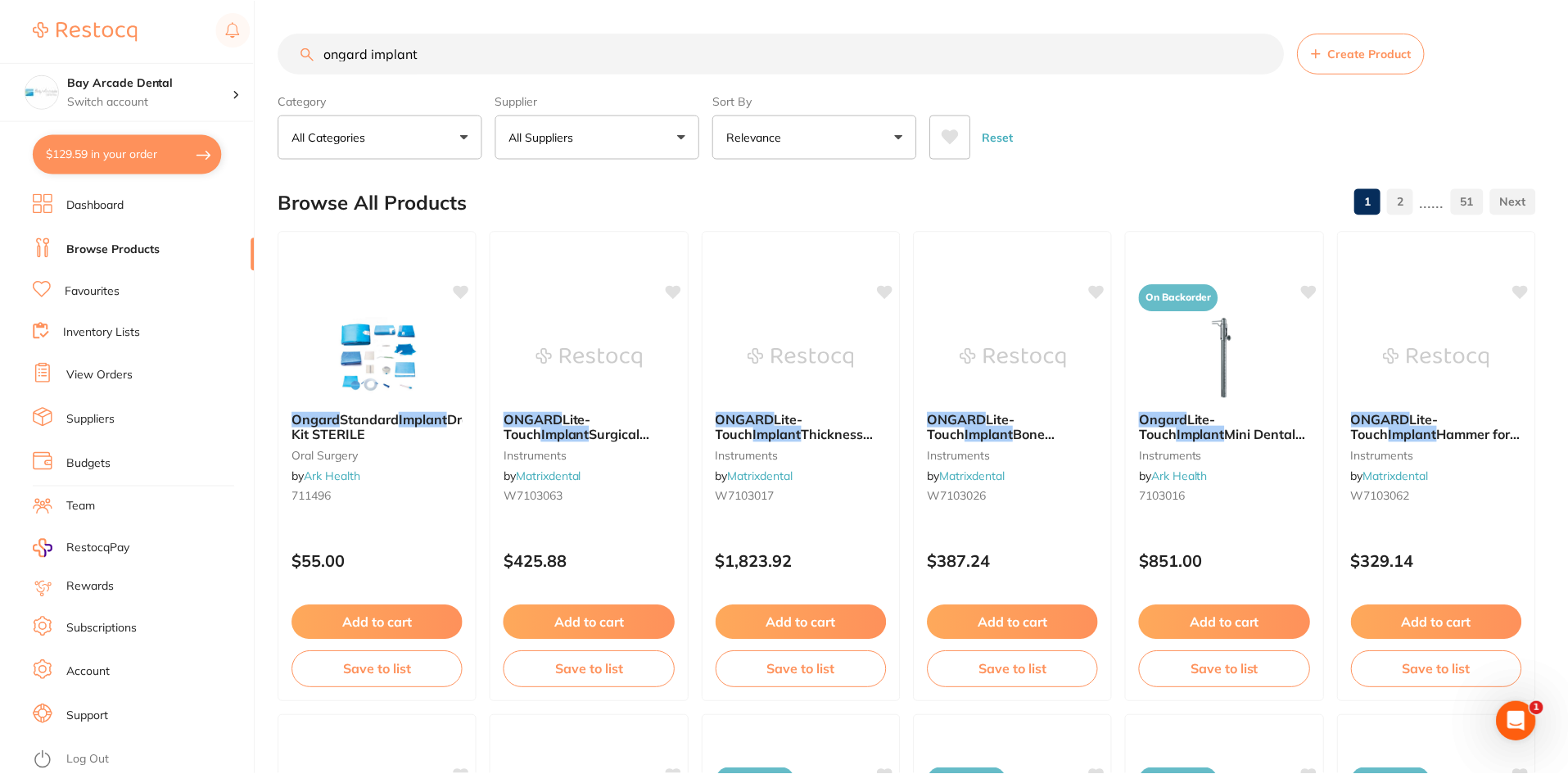
scroll to position [2, 0]
click at [437, 50] on input "ongard implant" at bounding box center [781, 52] width 1006 height 41
type input "ongard implant 711496"
click at [360, 410] on div "Ongard Standard Implant Draping Kit STERILE [MEDICAL_DATA] by Ark Health 711496" at bounding box center [377, 461] width 199 height 125
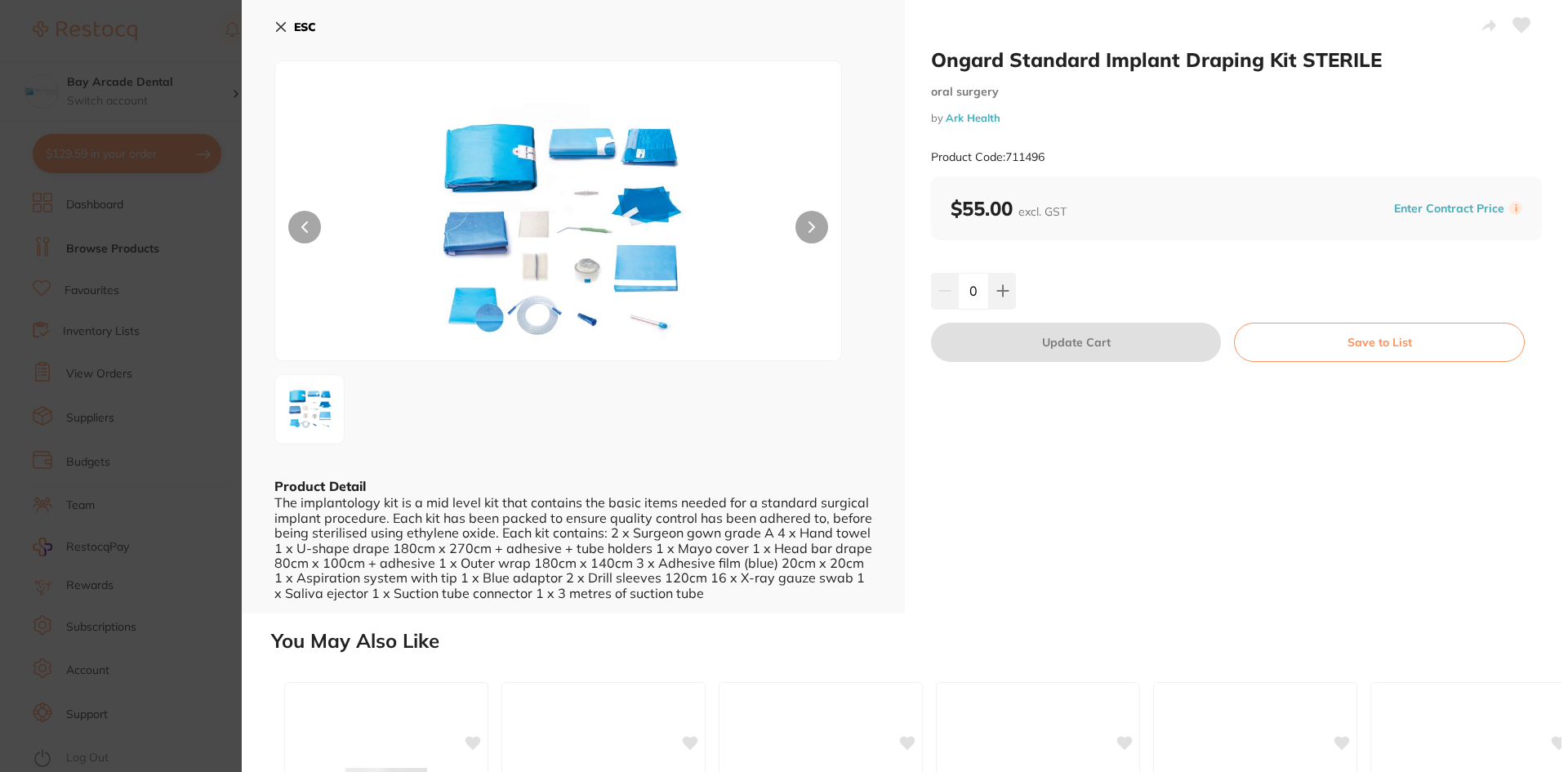
click at [281, 23] on icon at bounding box center [281, 27] width 13 height 13
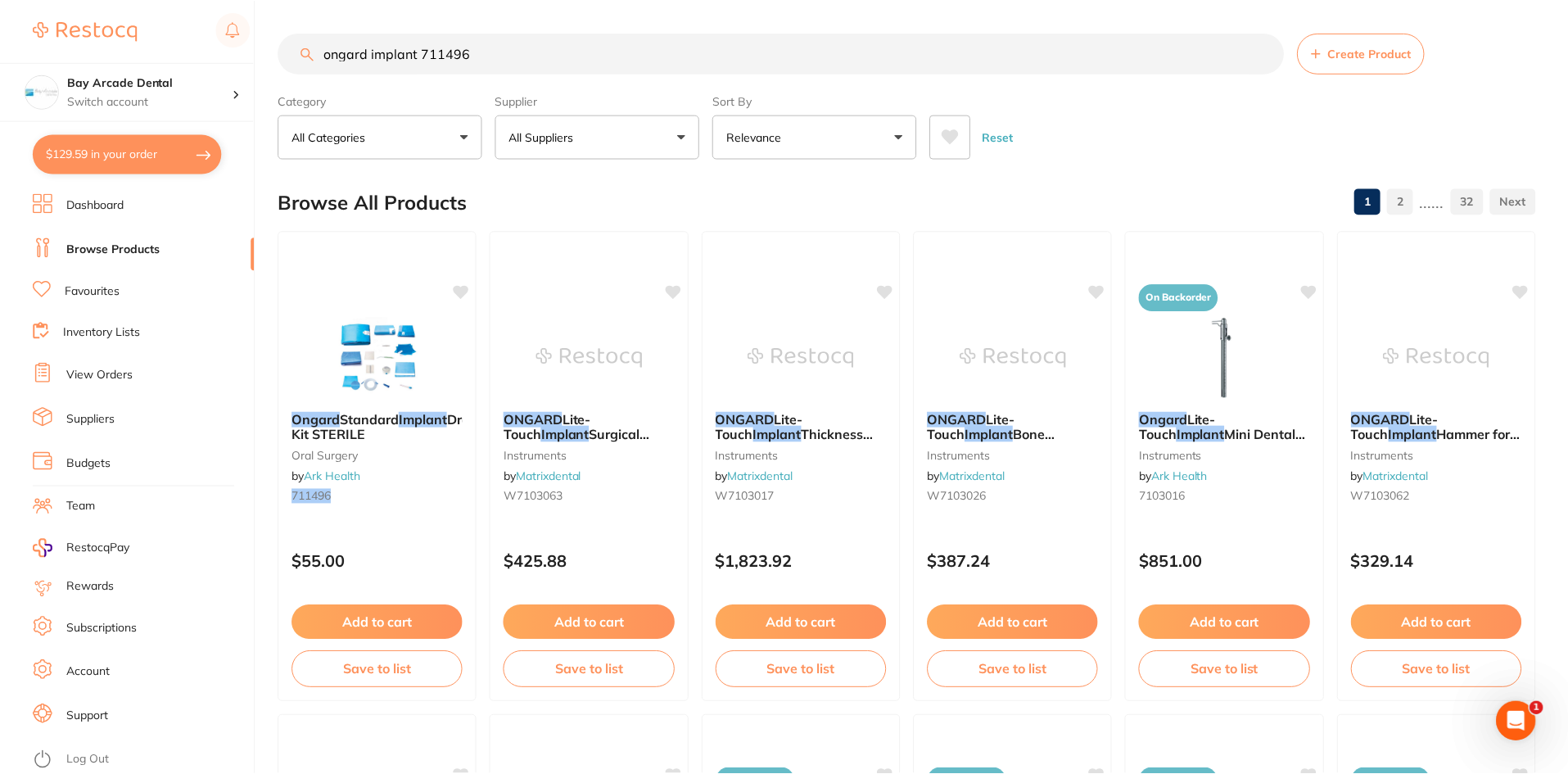
scroll to position [2, 0]
click at [367, 611] on button "Add to cart" at bounding box center [377, 622] width 173 height 35
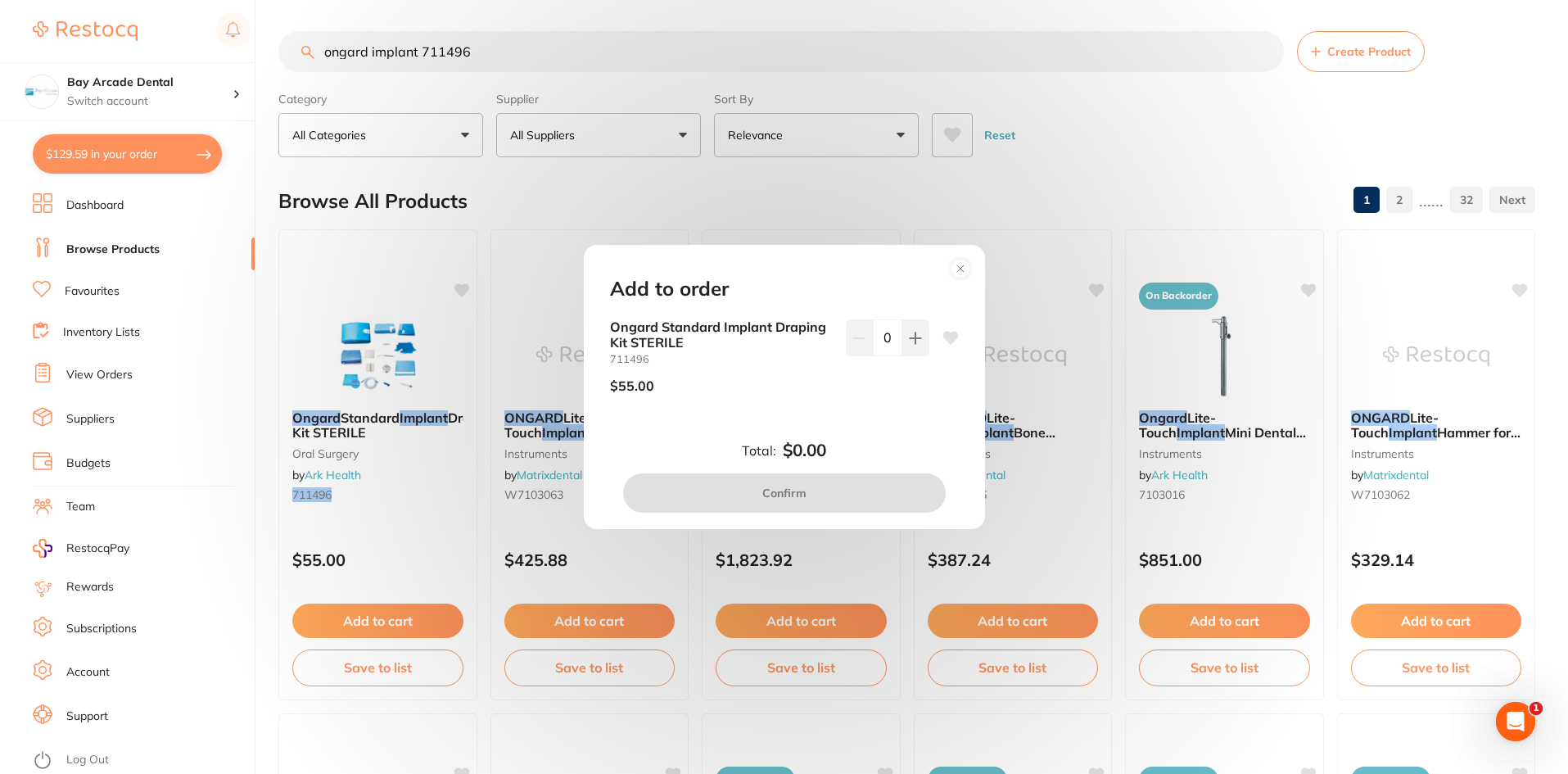
scroll to position [0, 0]
click at [916, 340] on icon at bounding box center [915, 338] width 13 height 13
type input "1"
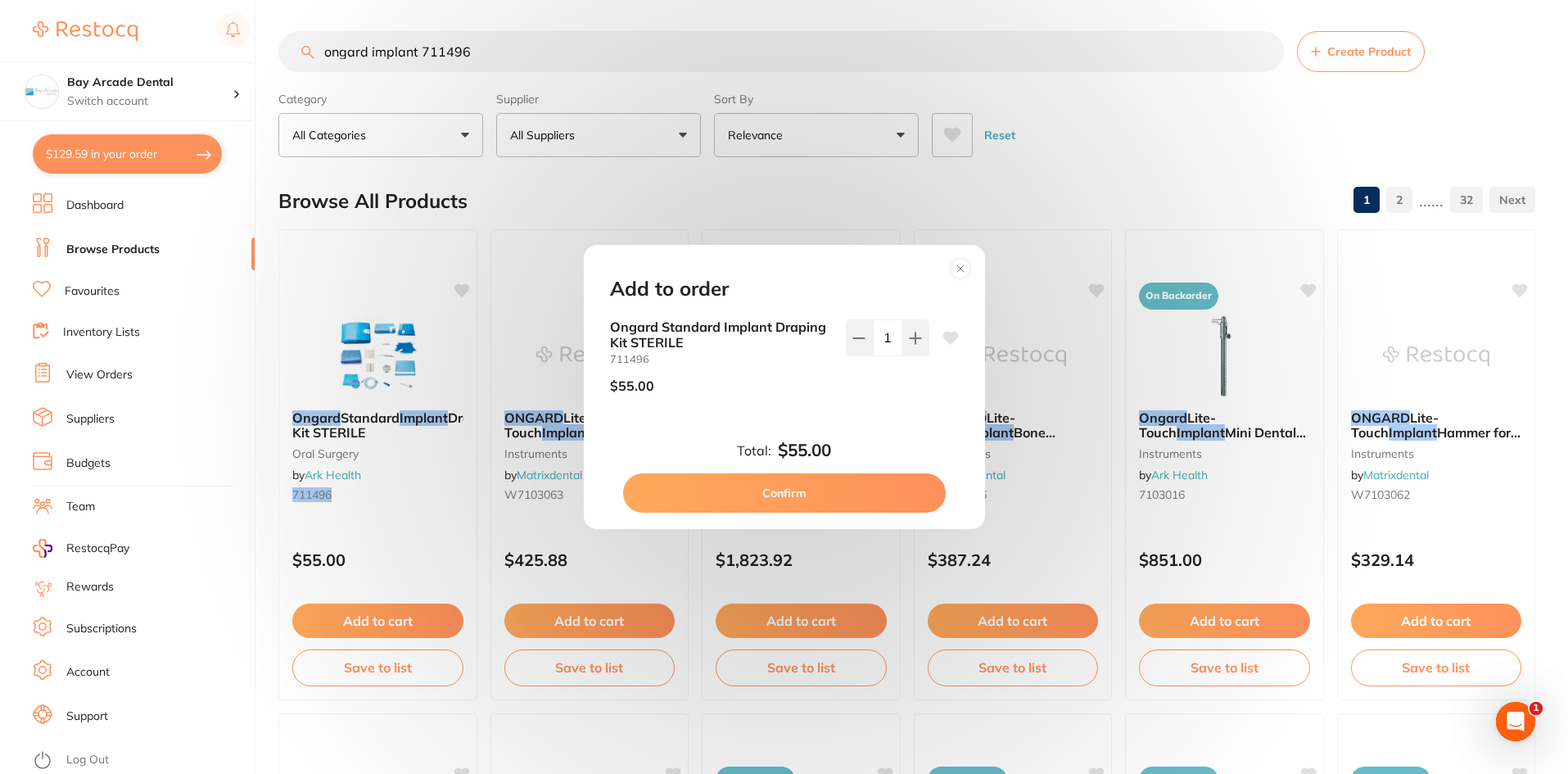
click at [814, 492] on button "Confirm" at bounding box center [784, 492] width 323 height 39
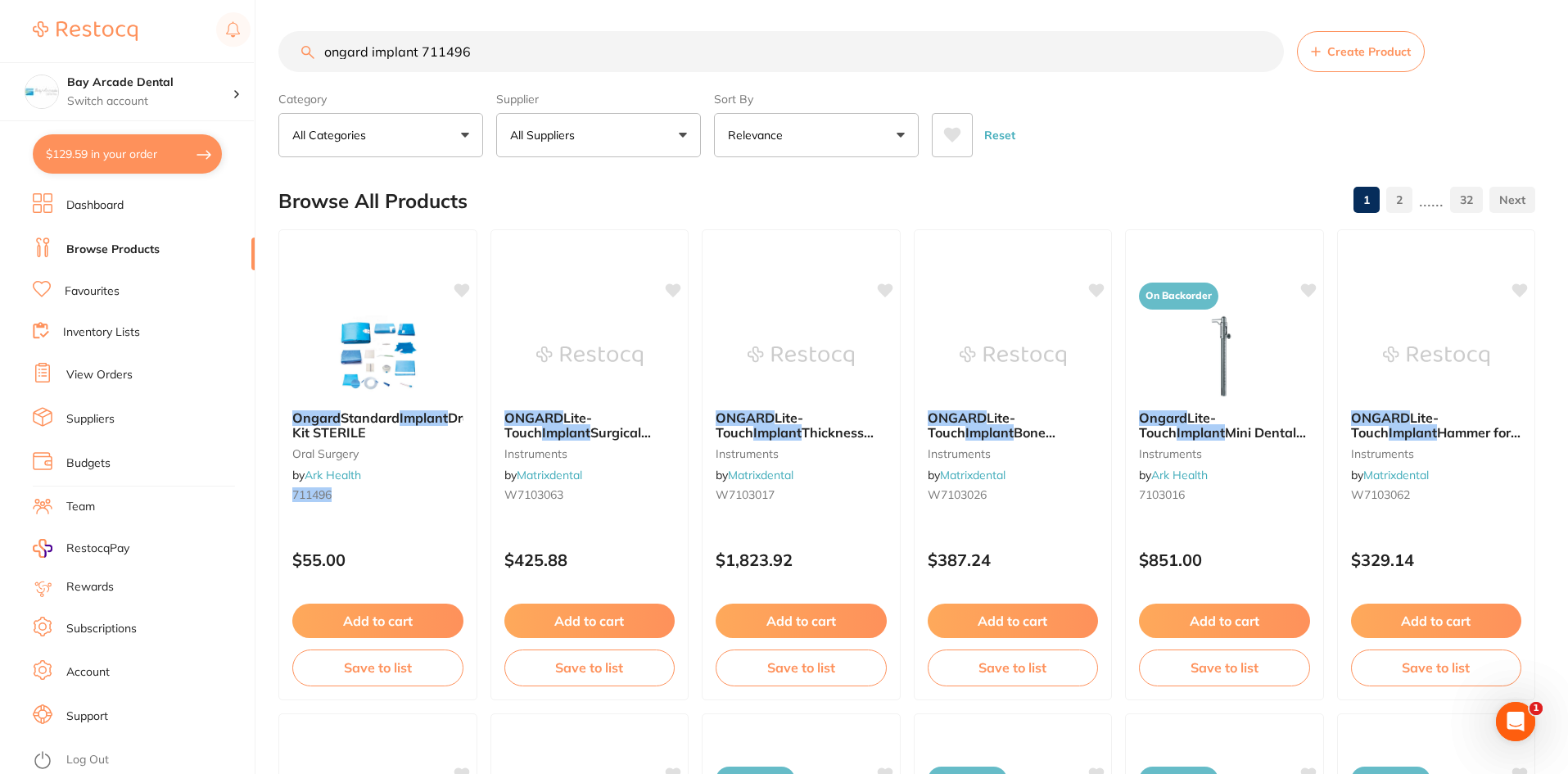
click at [103, 148] on button "$129.59 in your order" at bounding box center [127, 154] width 189 height 39
checkbox input "true"
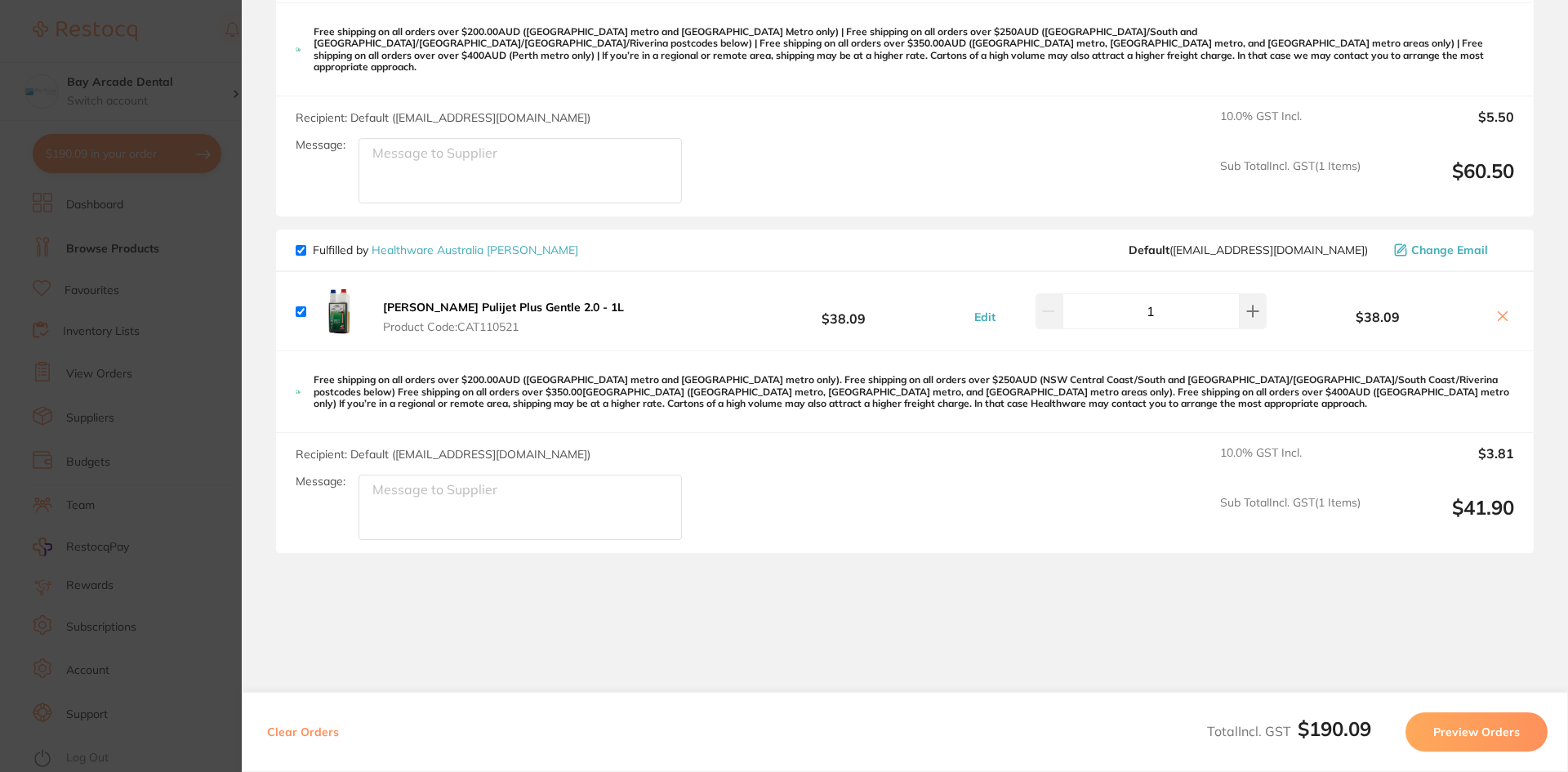
scroll to position [807, 0]
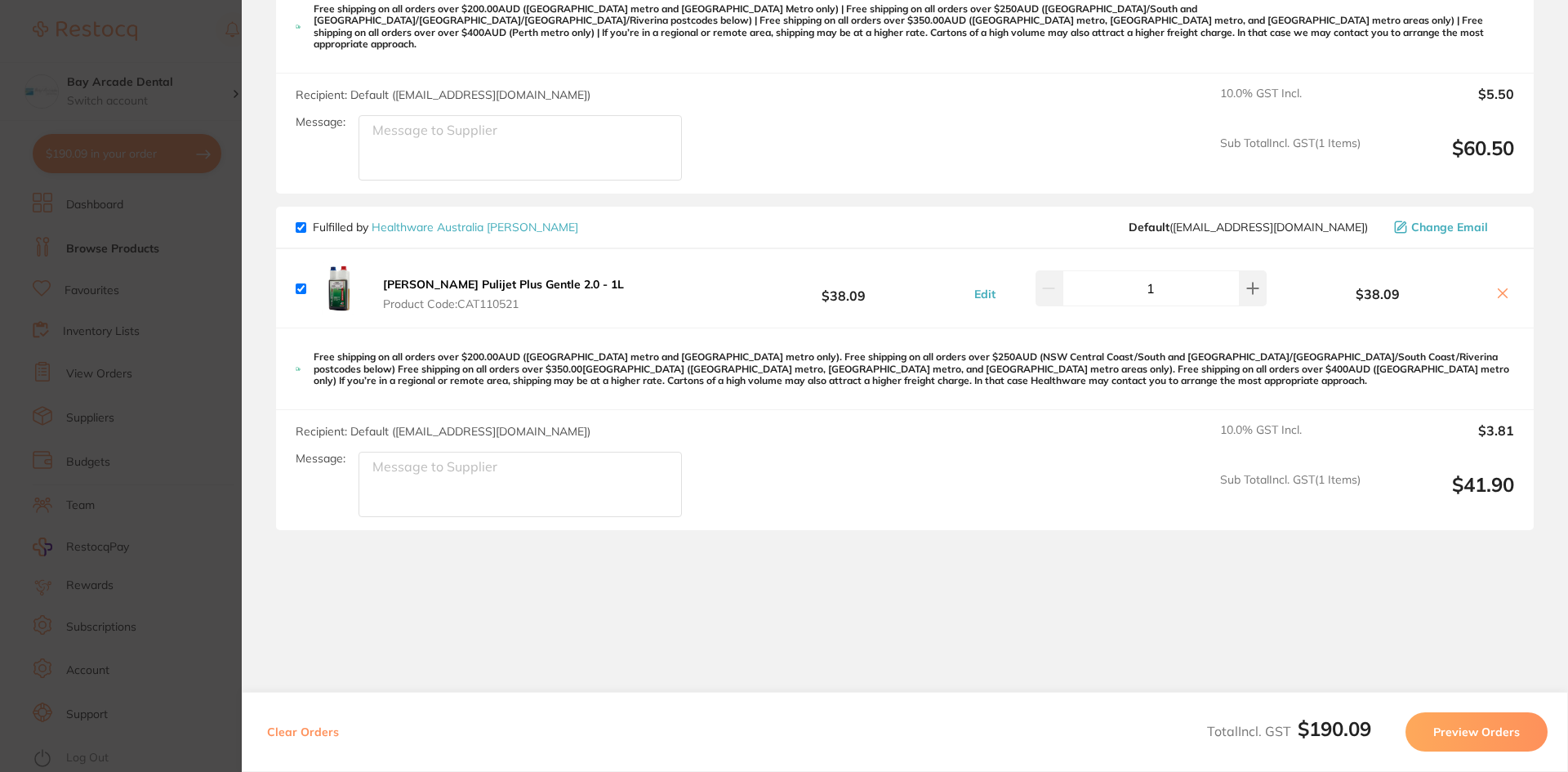
click at [1498, 287] on icon at bounding box center [1502, 294] width 13 height 13
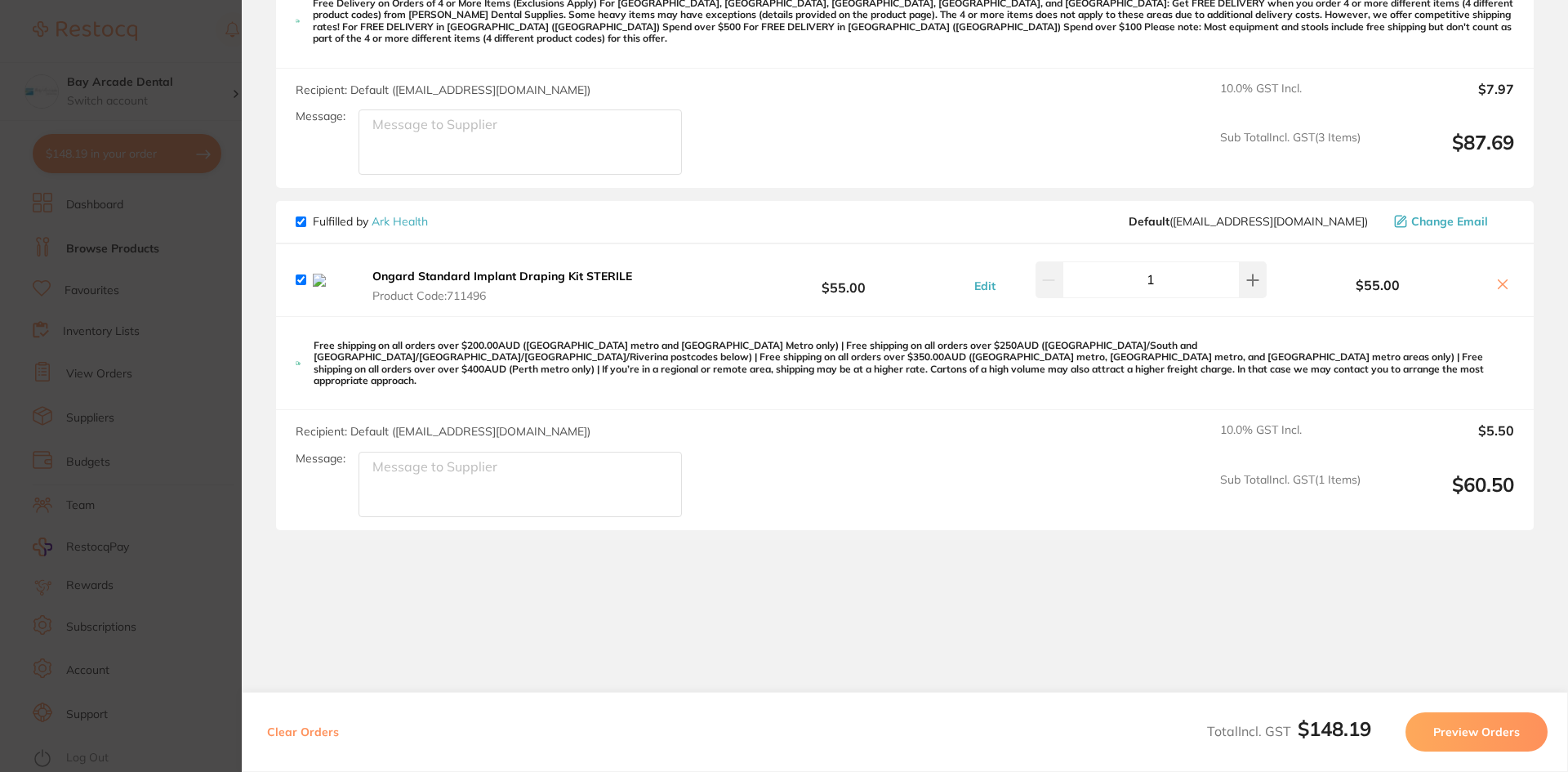
click at [1498, 277] on icon at bounding box center [1502, 284] width 13 height 13
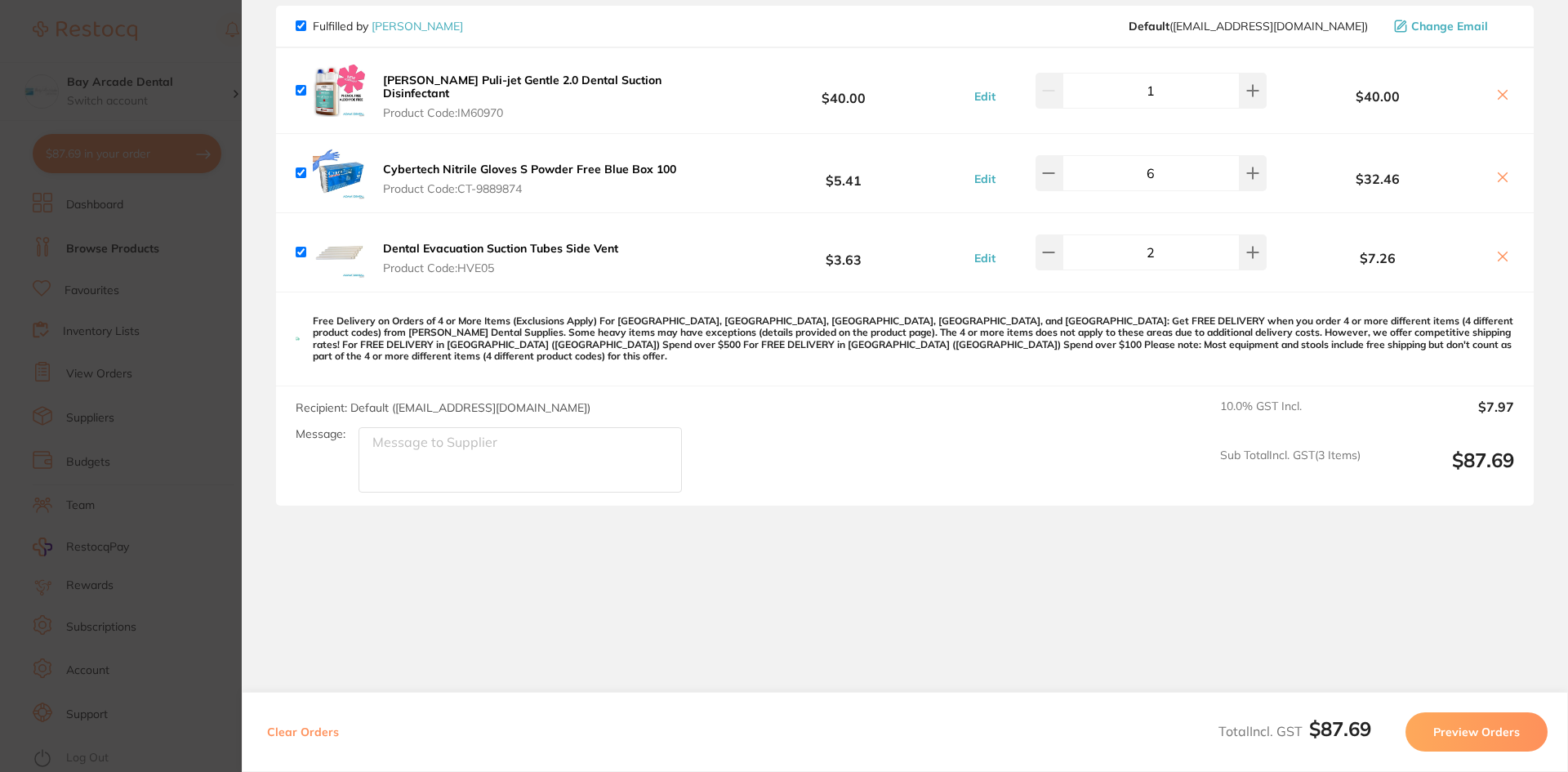
scroll to position [134, 0]
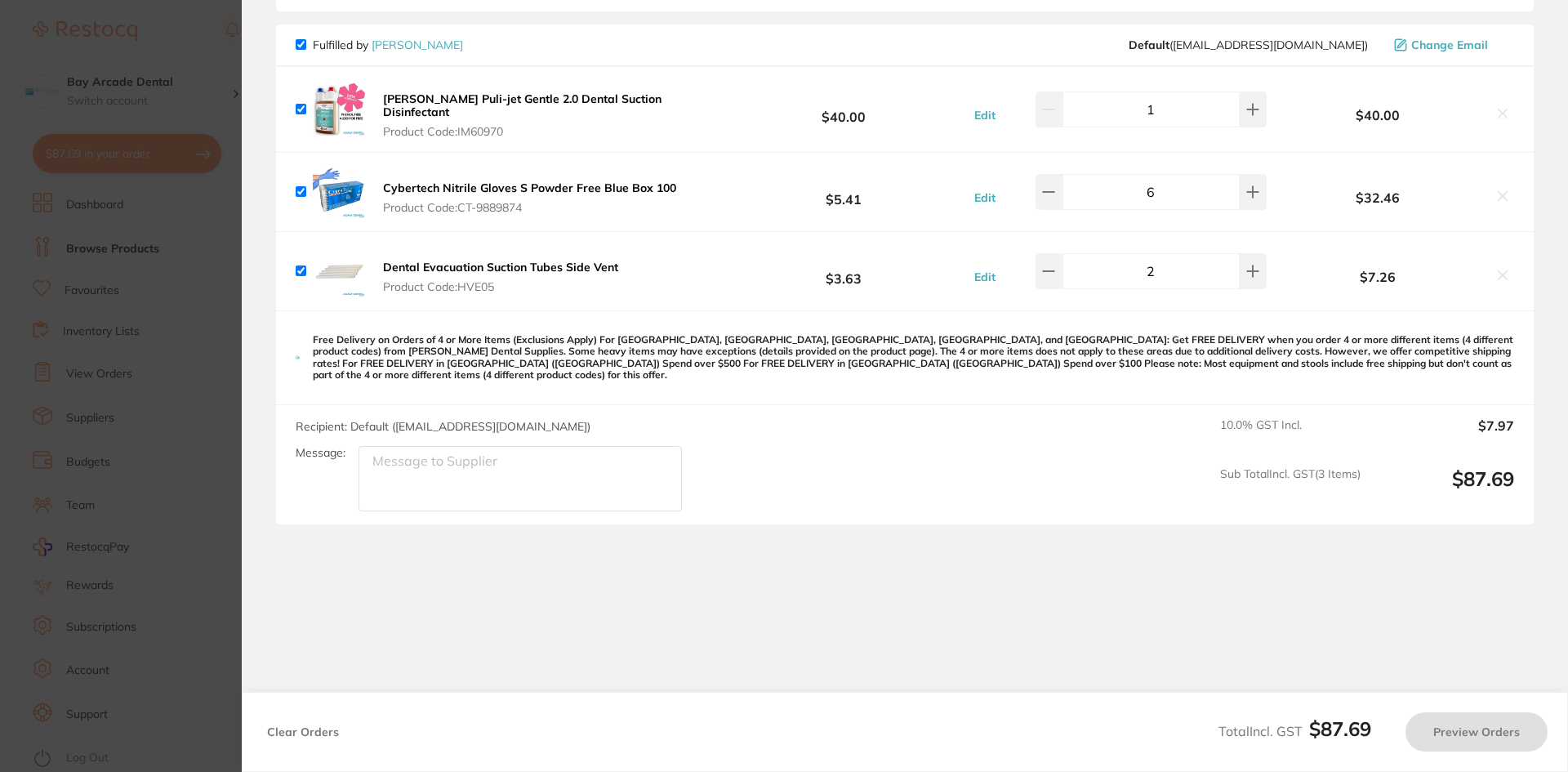
checkbox input "true"
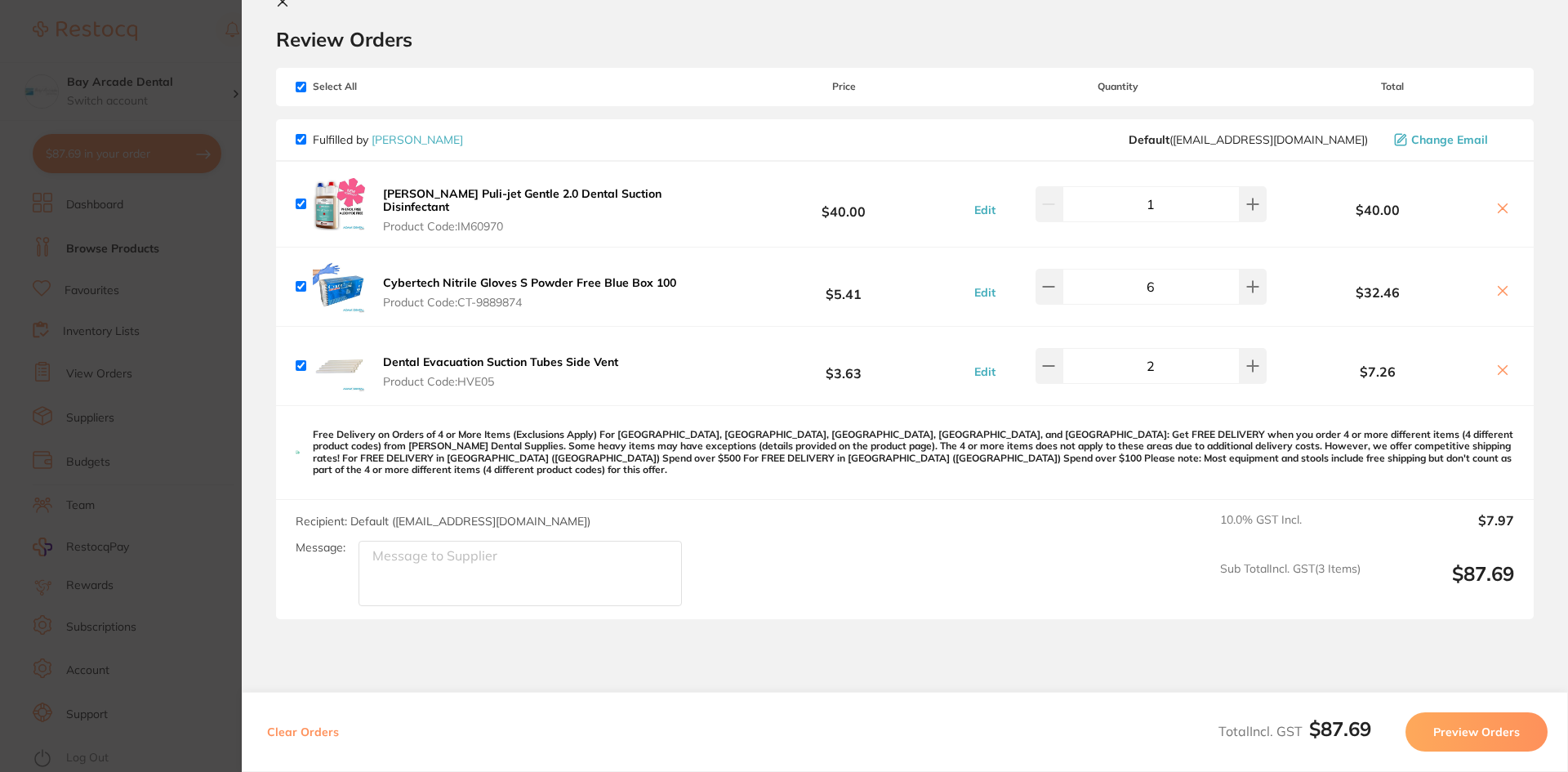
scroll to position [0, 0]
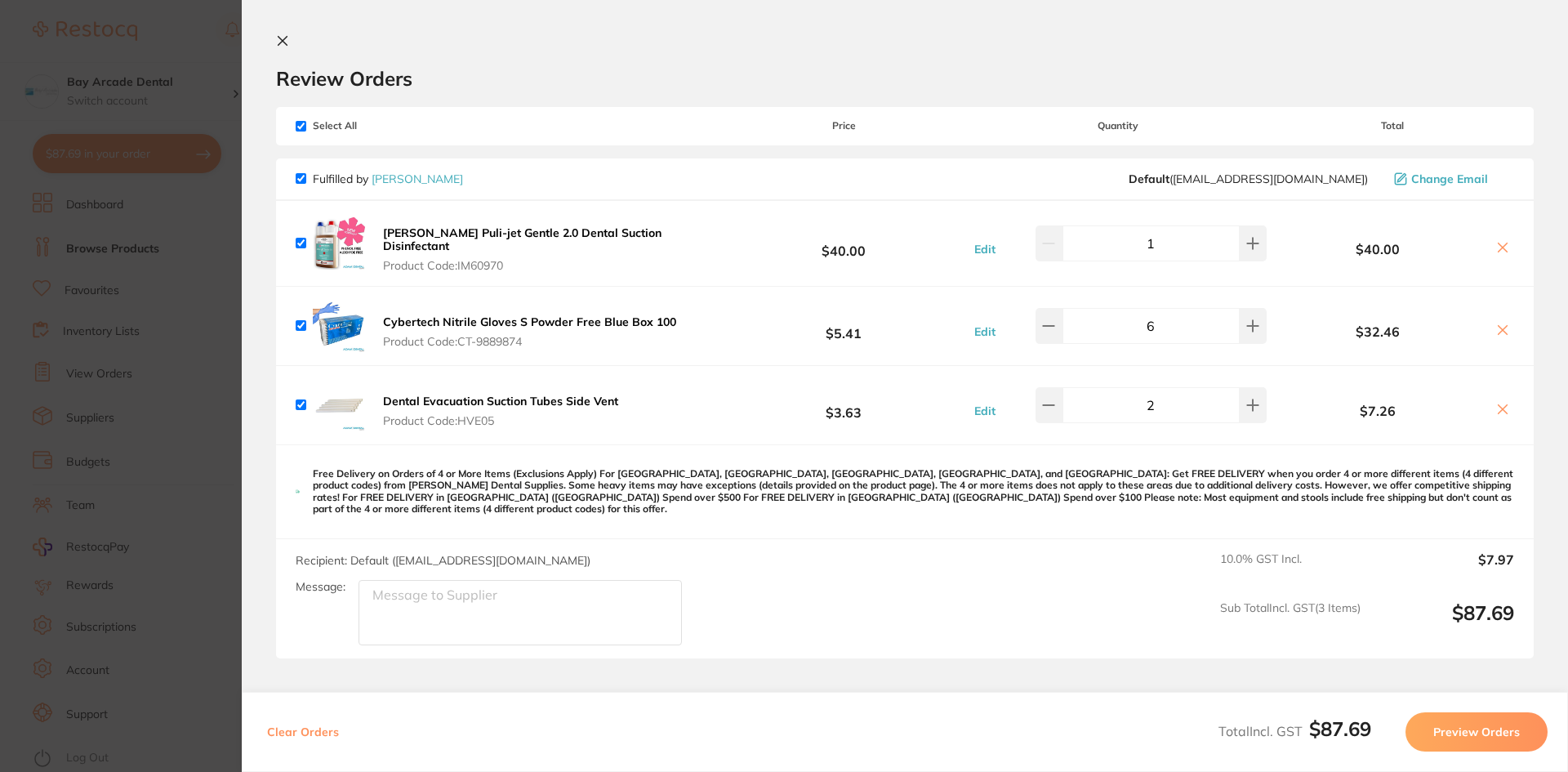
click at [286, 37] on icon at bounding box center [282, 41] width 9 height 9
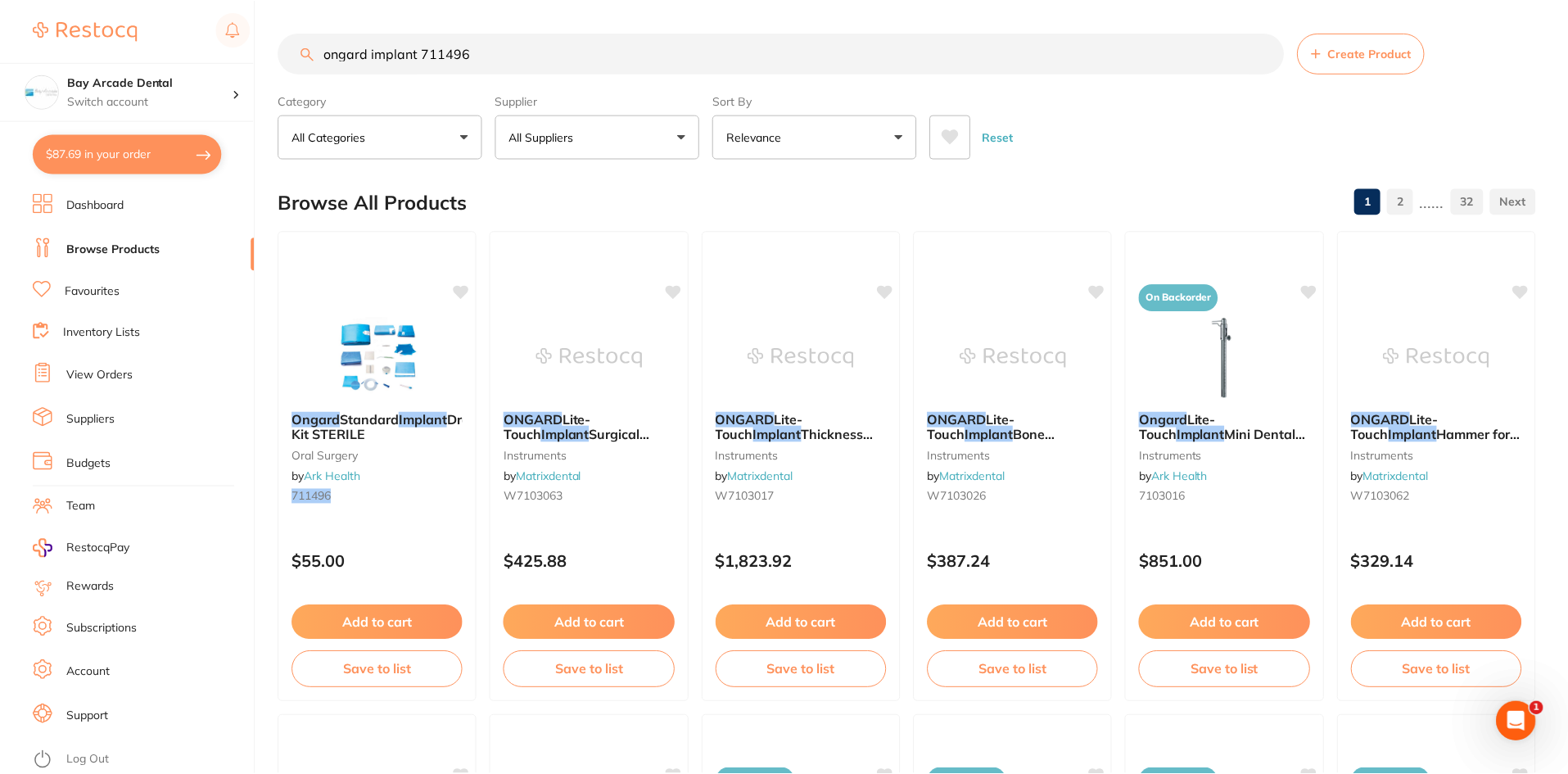
scroll to position [2, 0]
click at [395, 618] on button "Add to cart" at bounding box center [377, 622] width 173 height 35
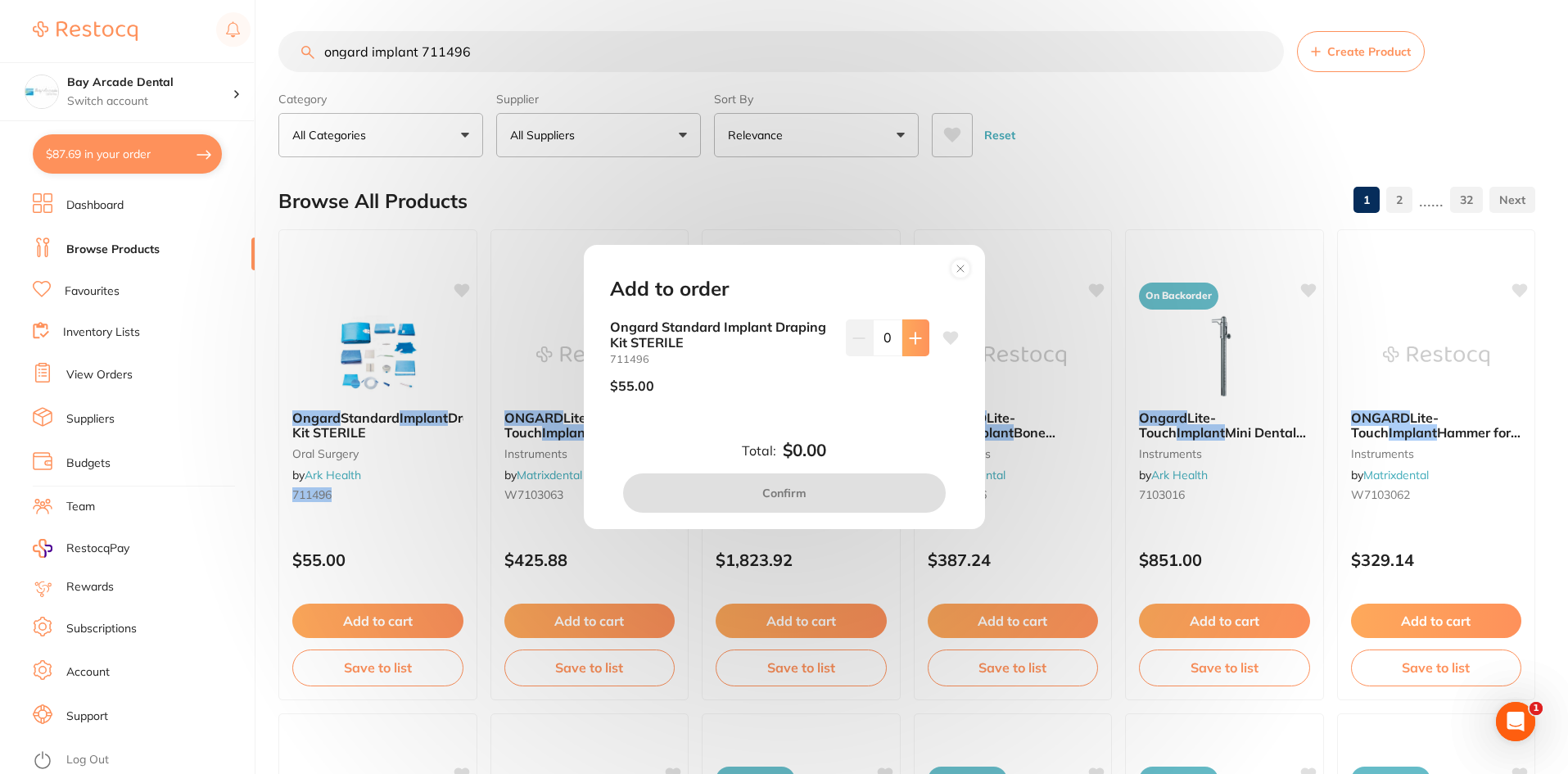
scroll to position [0, 0]
click at [909, 330] on button at bounding box center [916, 337] width 27 height 36
type input "1"
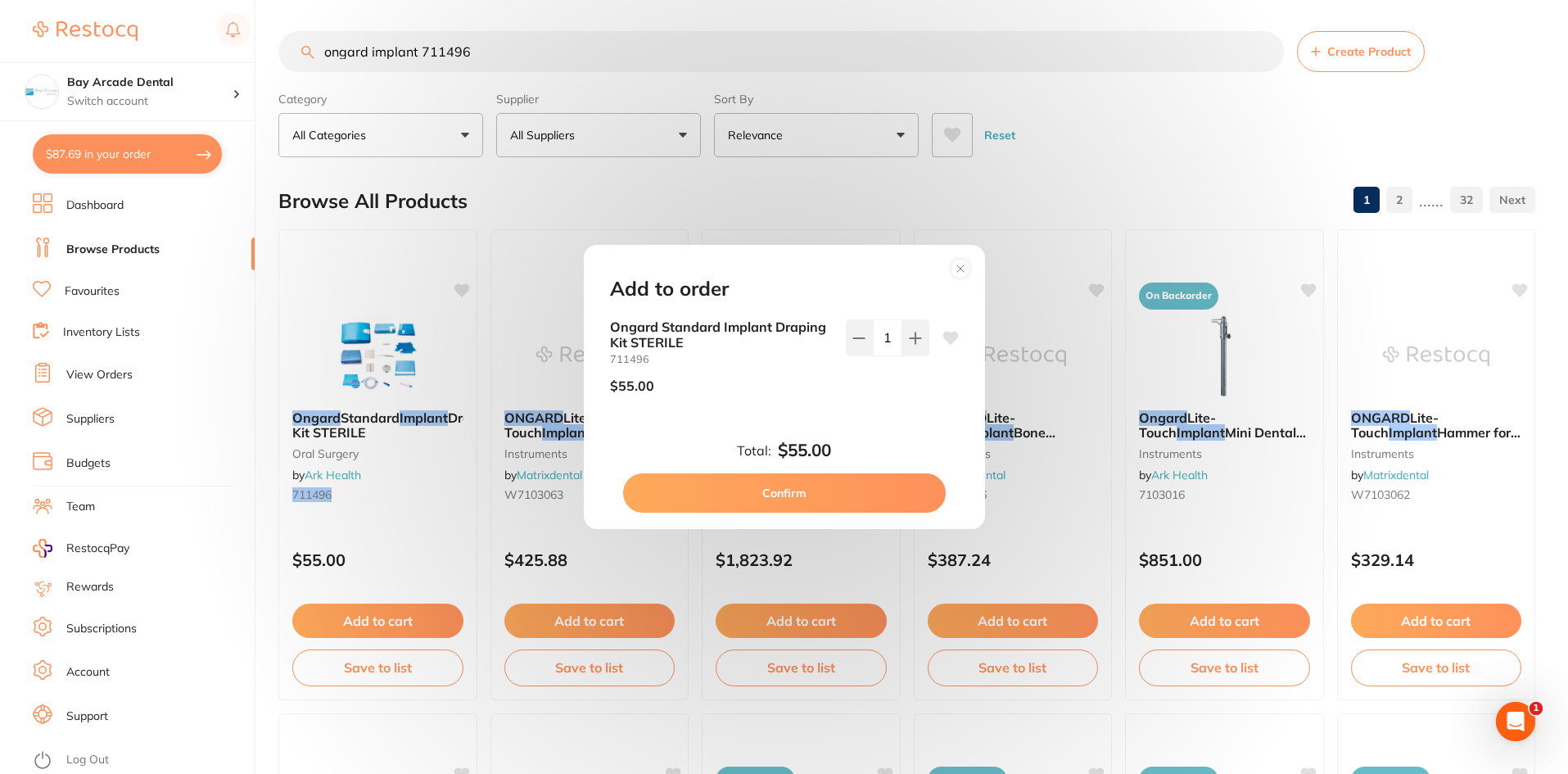
click at [774, 494] on button "Confirm" at bounding box center [784, 492] width 323 height 39
checkbox input "false"
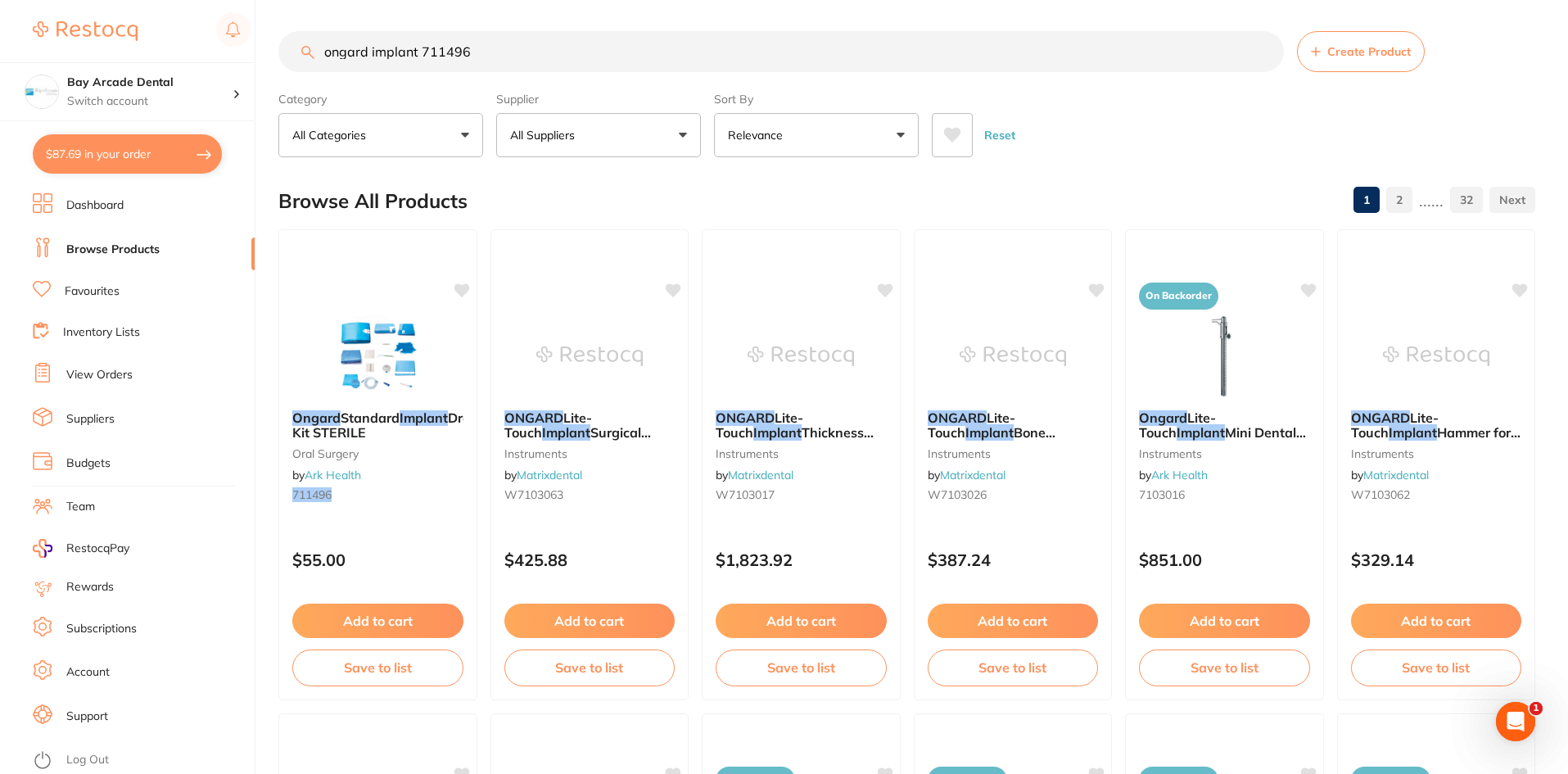
click at [678, 136] on button "All Suppliers" at bounding box center [598, 135] width 204 height 44
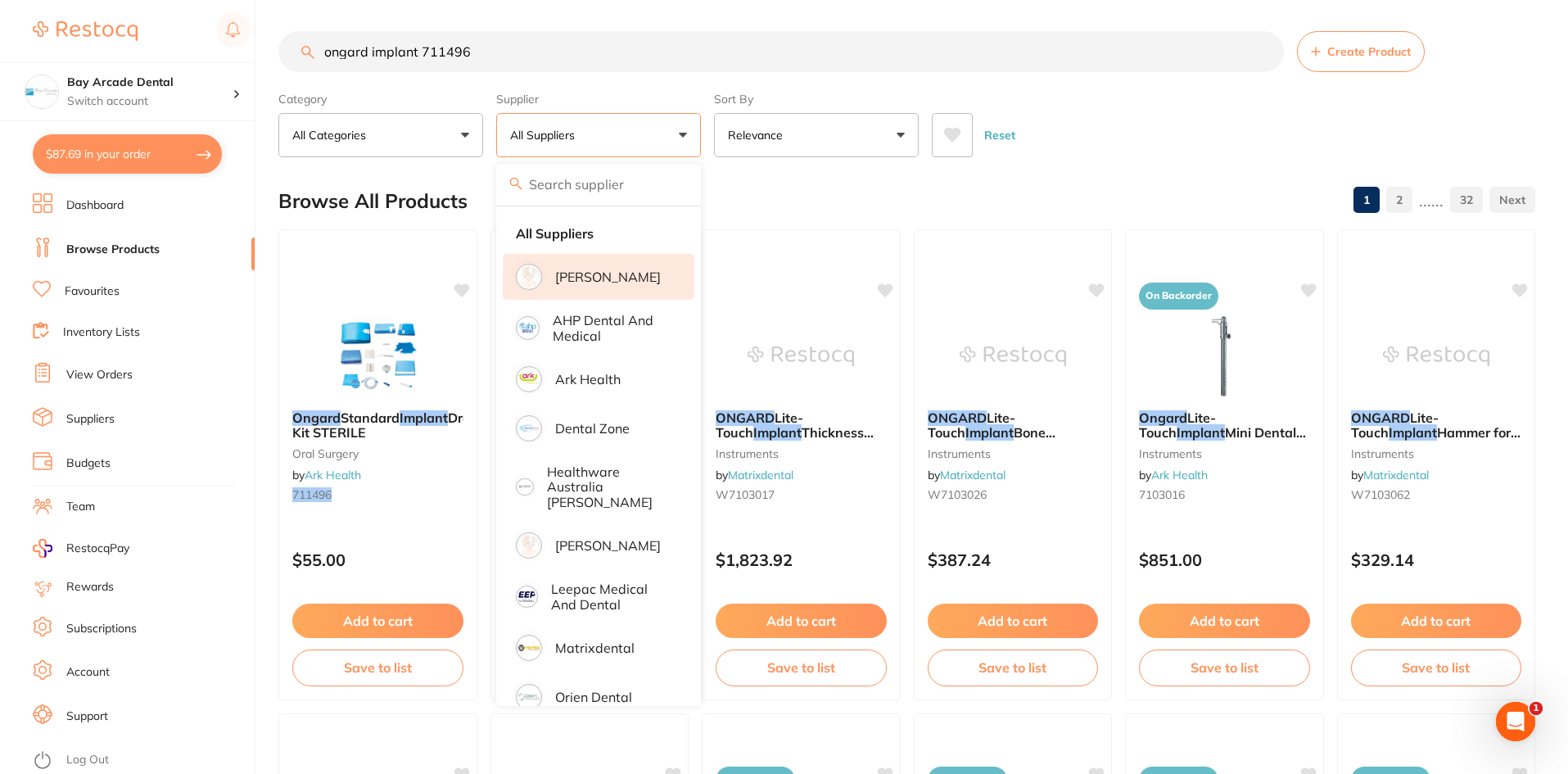
click at [632, 269] on p "[PERSON_NAME]" at bounding box center [608, 276] width 106 height 14
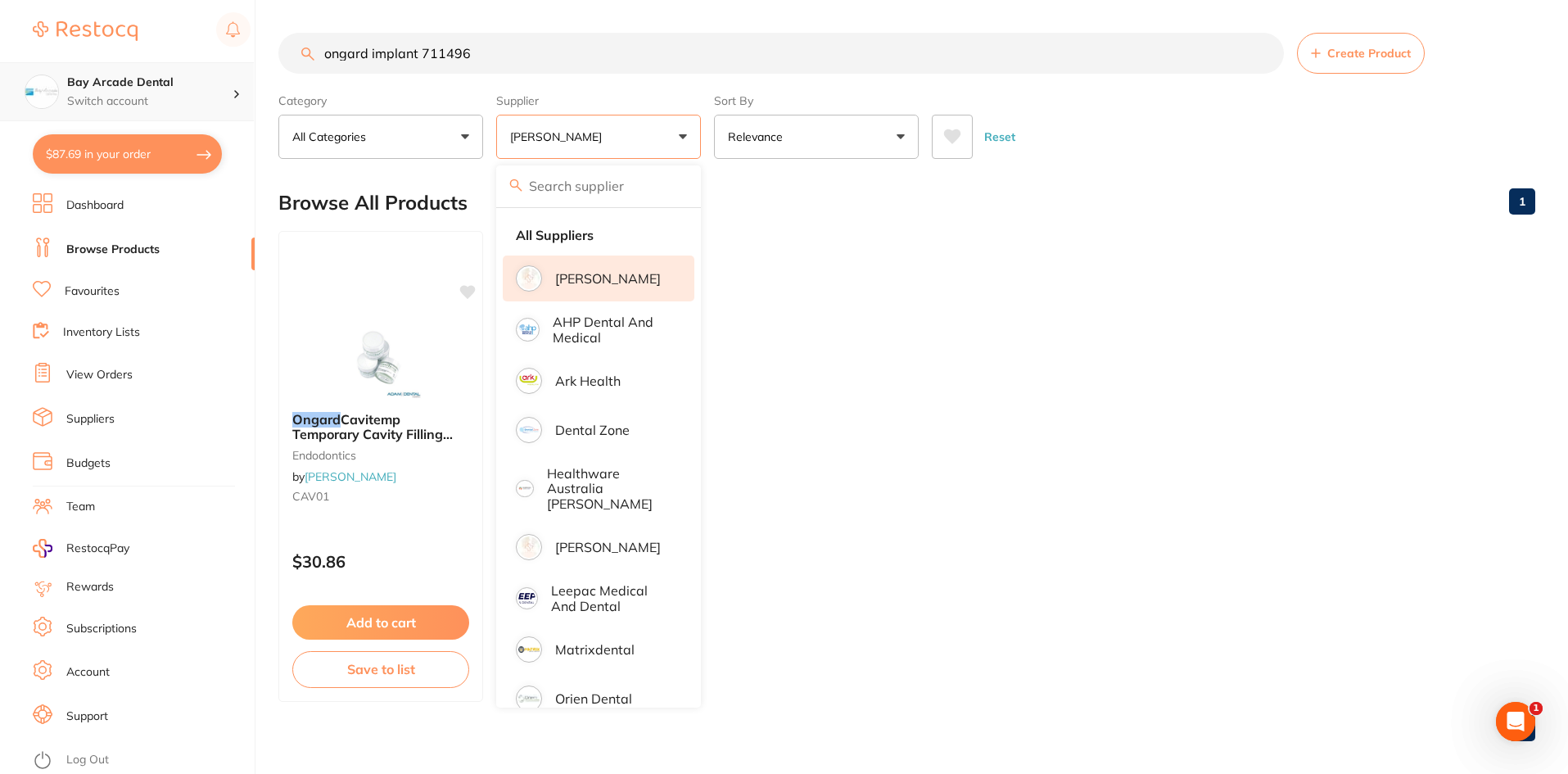
scroll to position [1, 0]
drag, startPoint x: 548, startPoint y: 59, endPoint x: 204, endPoint y: 118, distance: 349.0
click at [204, 118] on div "$87.69 Bay Arcade Dental Switch account Bay Arcade Dental $87.69 in your order …" at bounding box center [784, 387] width 1568 height 774
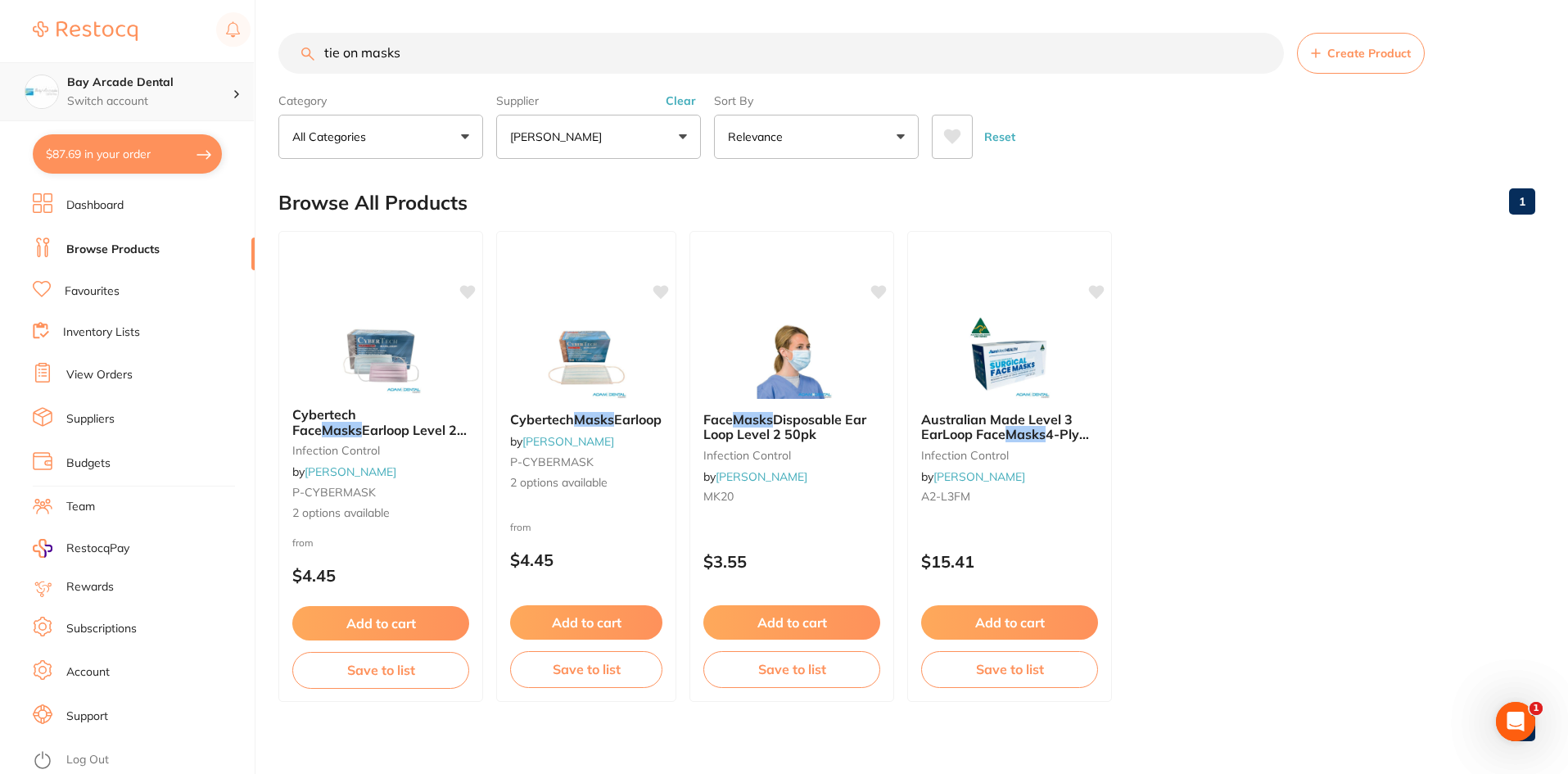
scroll to position [0, 0]
type input "tie on masks"
click at [329, 426] on span "Earloop Level 2 BLUE/PINK 50pk" at bounding box center [379, 437] width 176 height 32
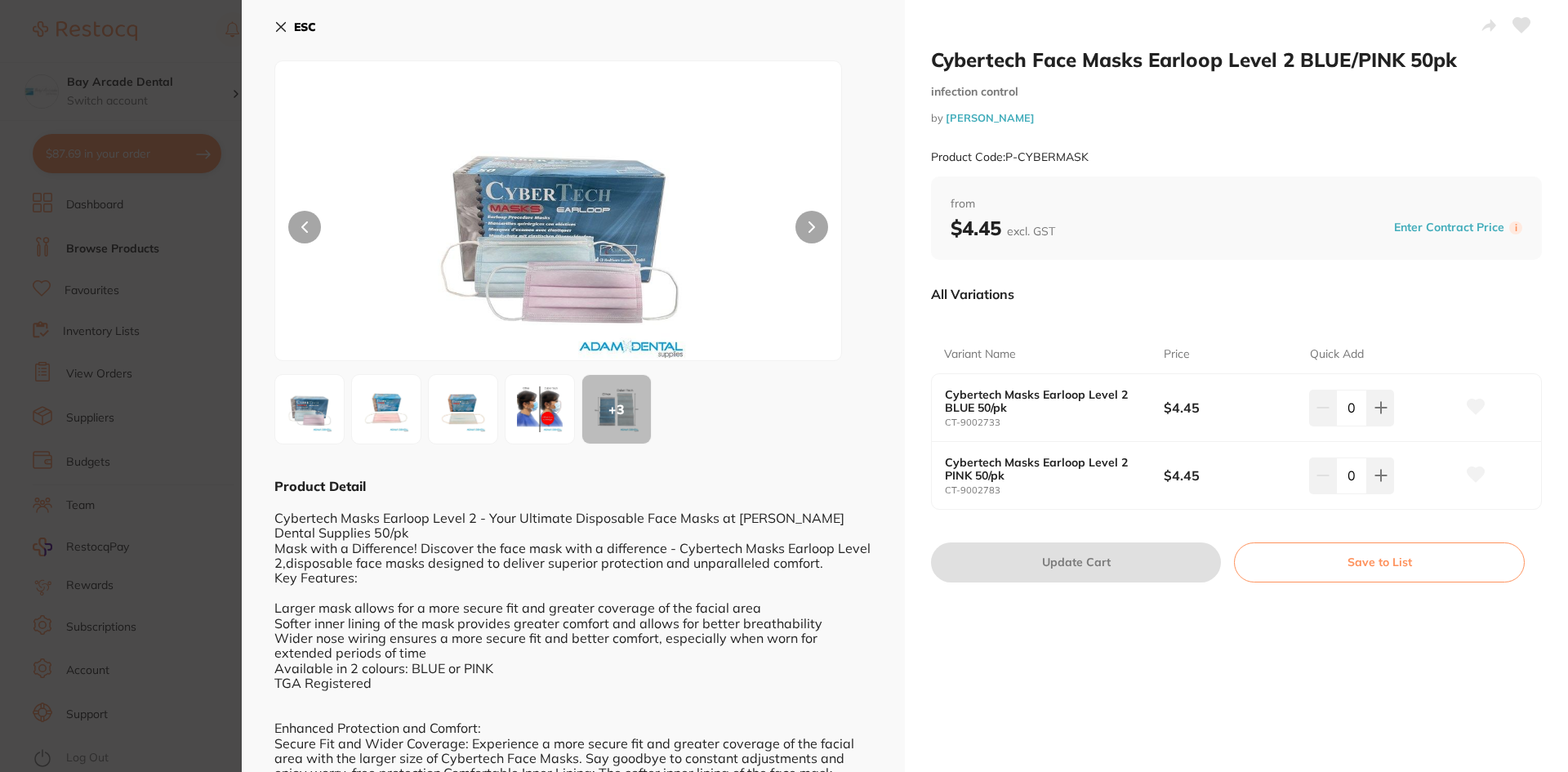
click at [278, 20] on button "ESC" at bounding box center [295, 27] width 42 height 28
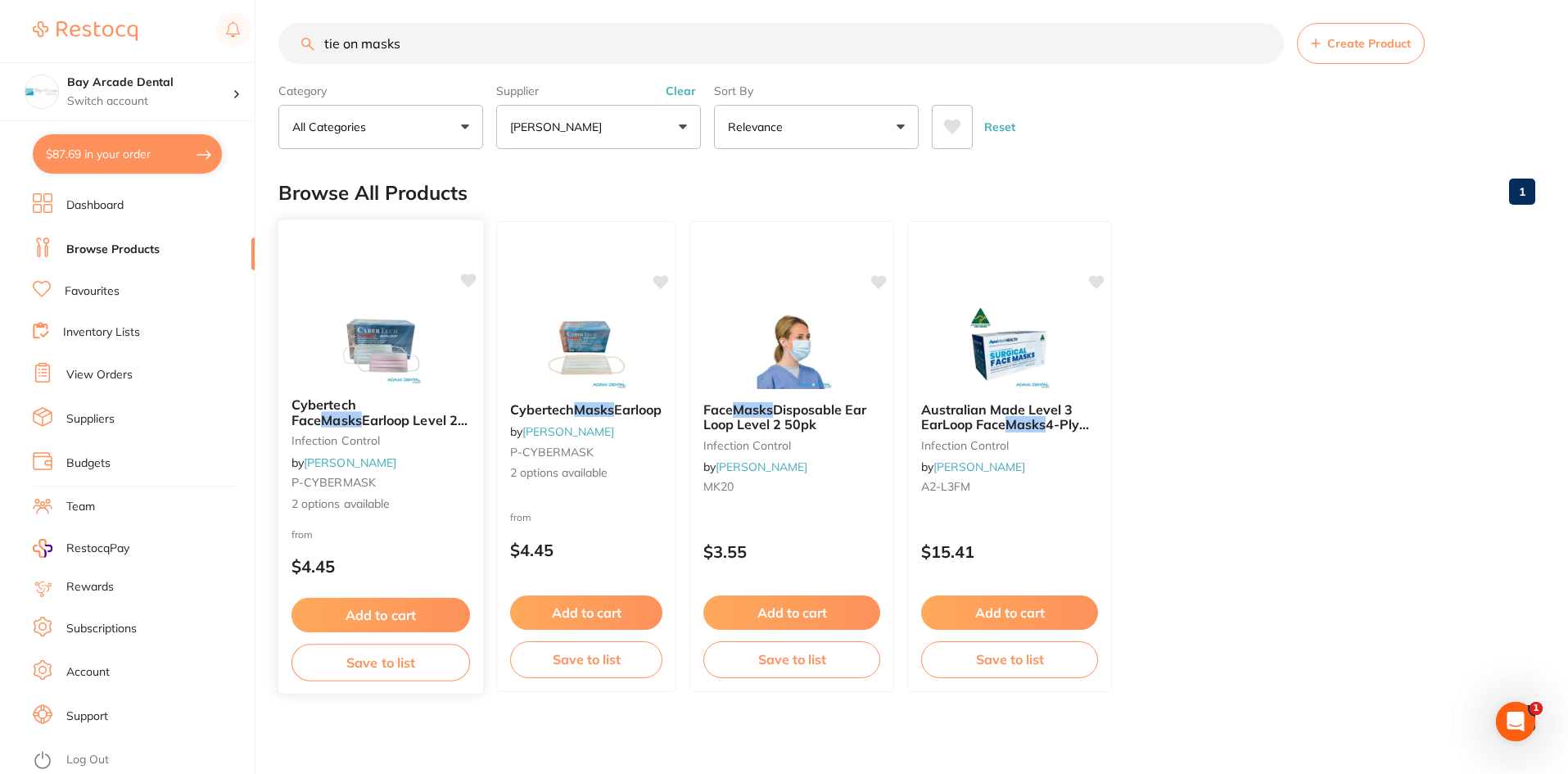
scroll to position [13, 0]
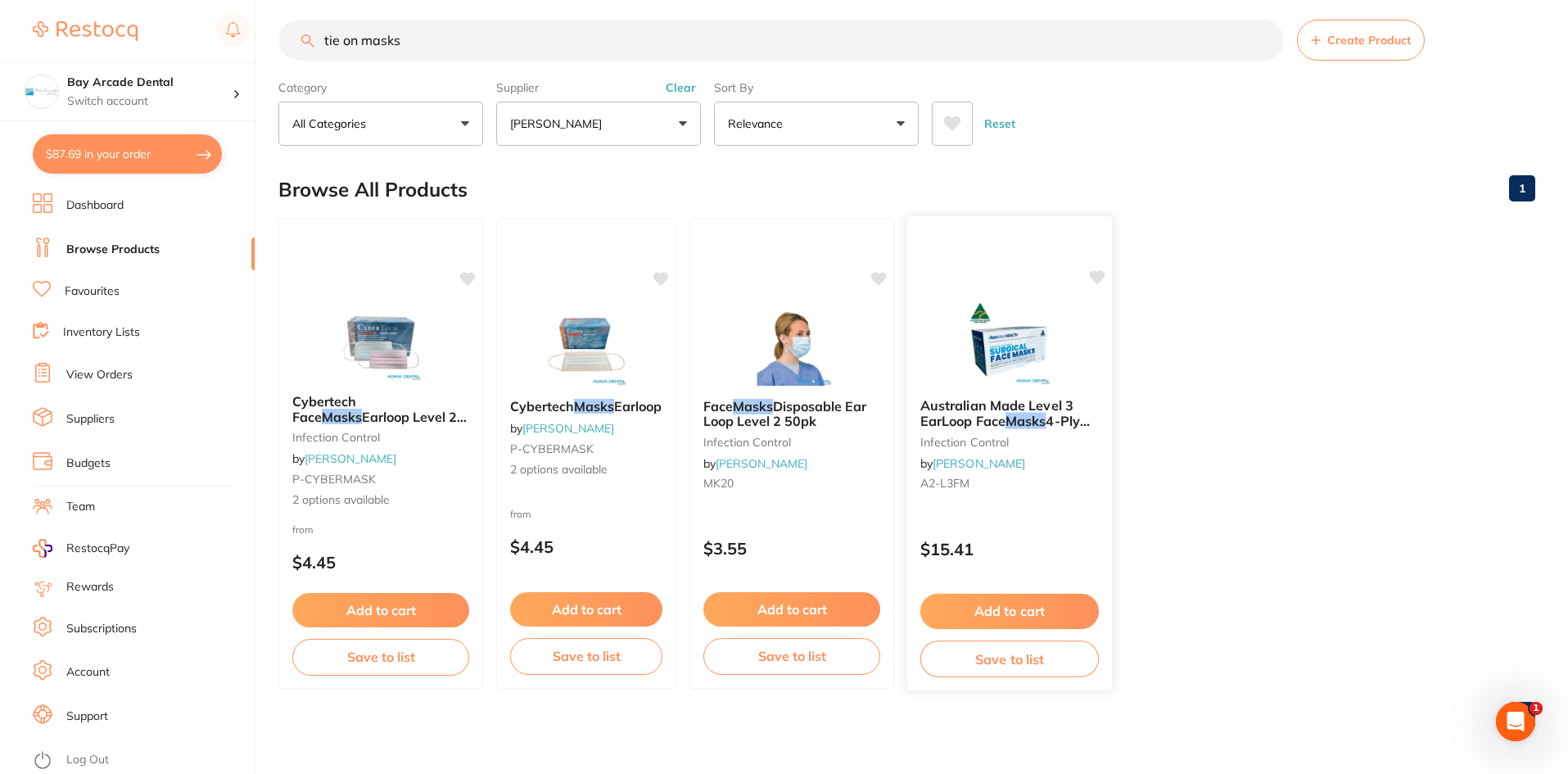
click at [977, 368] on img at bounding box center [1009, 343] width 107 height 83
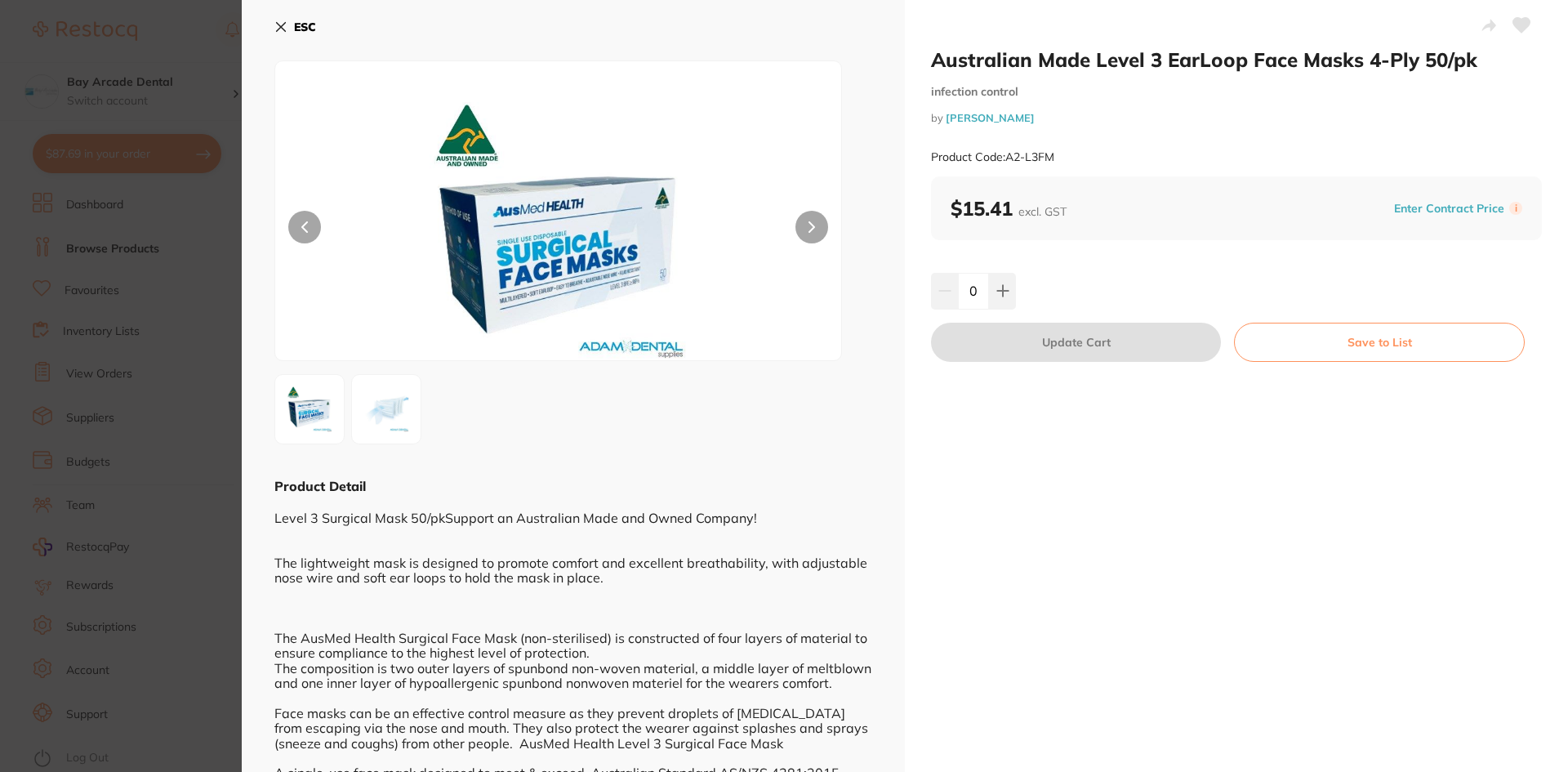
click at [416, 414] on button at bounding box center [387, 410] width 70 height 71
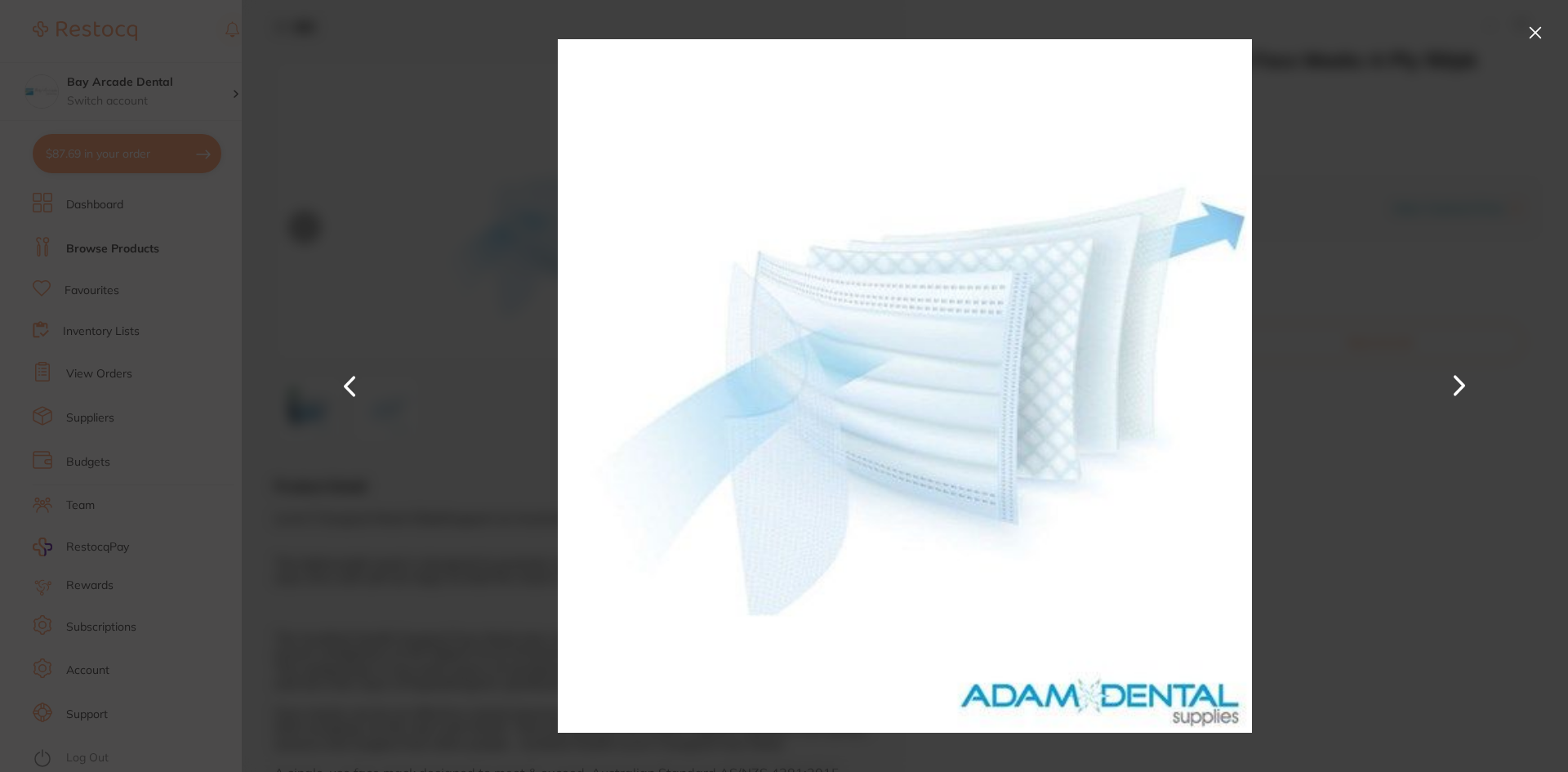
click at [1538, 23] on button at bounding box center [1535, 32] width 26 height 26
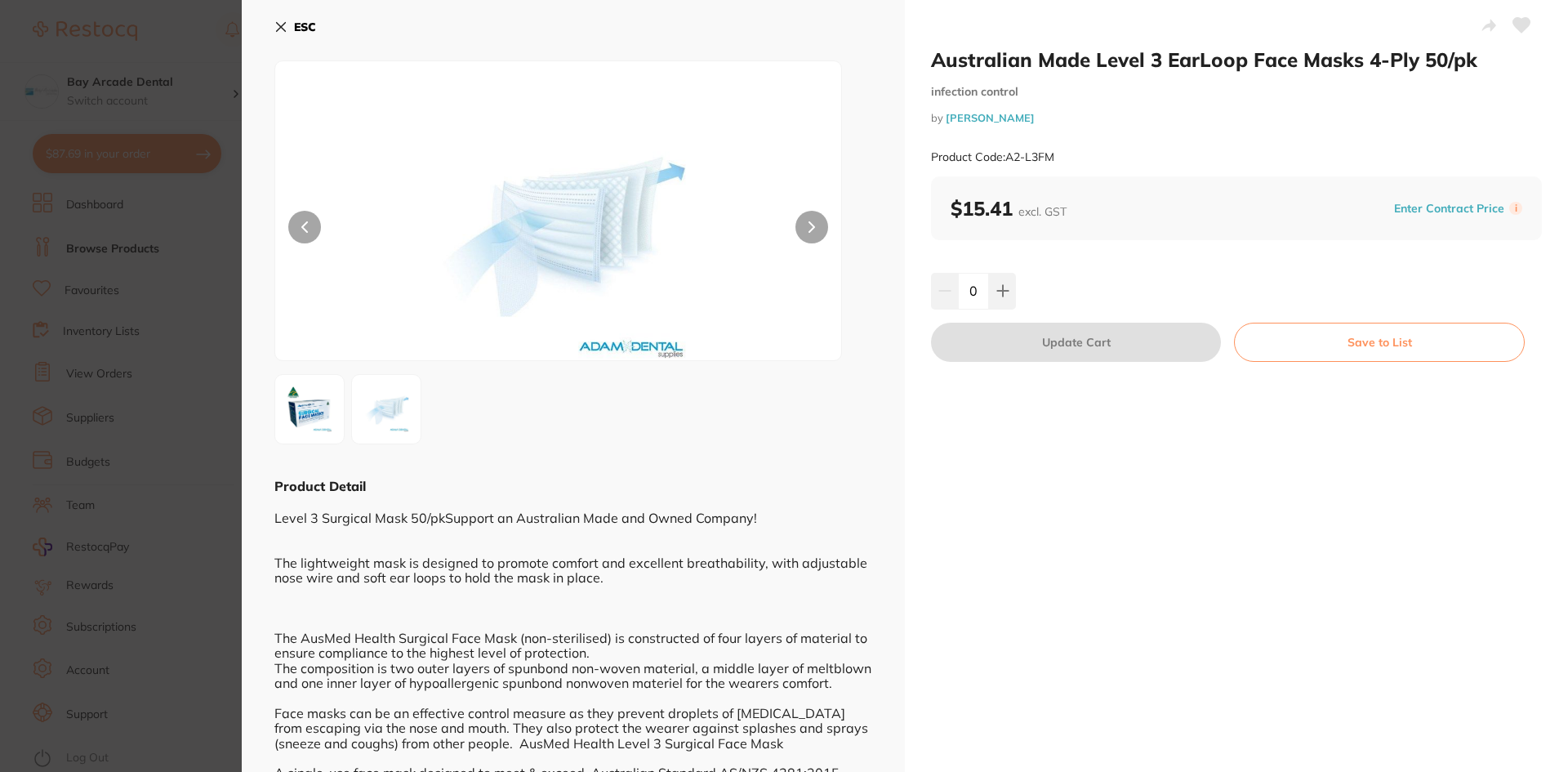
click at [274, 18] on button "ESC" at bounding box center [295, 27] width 42 height 28
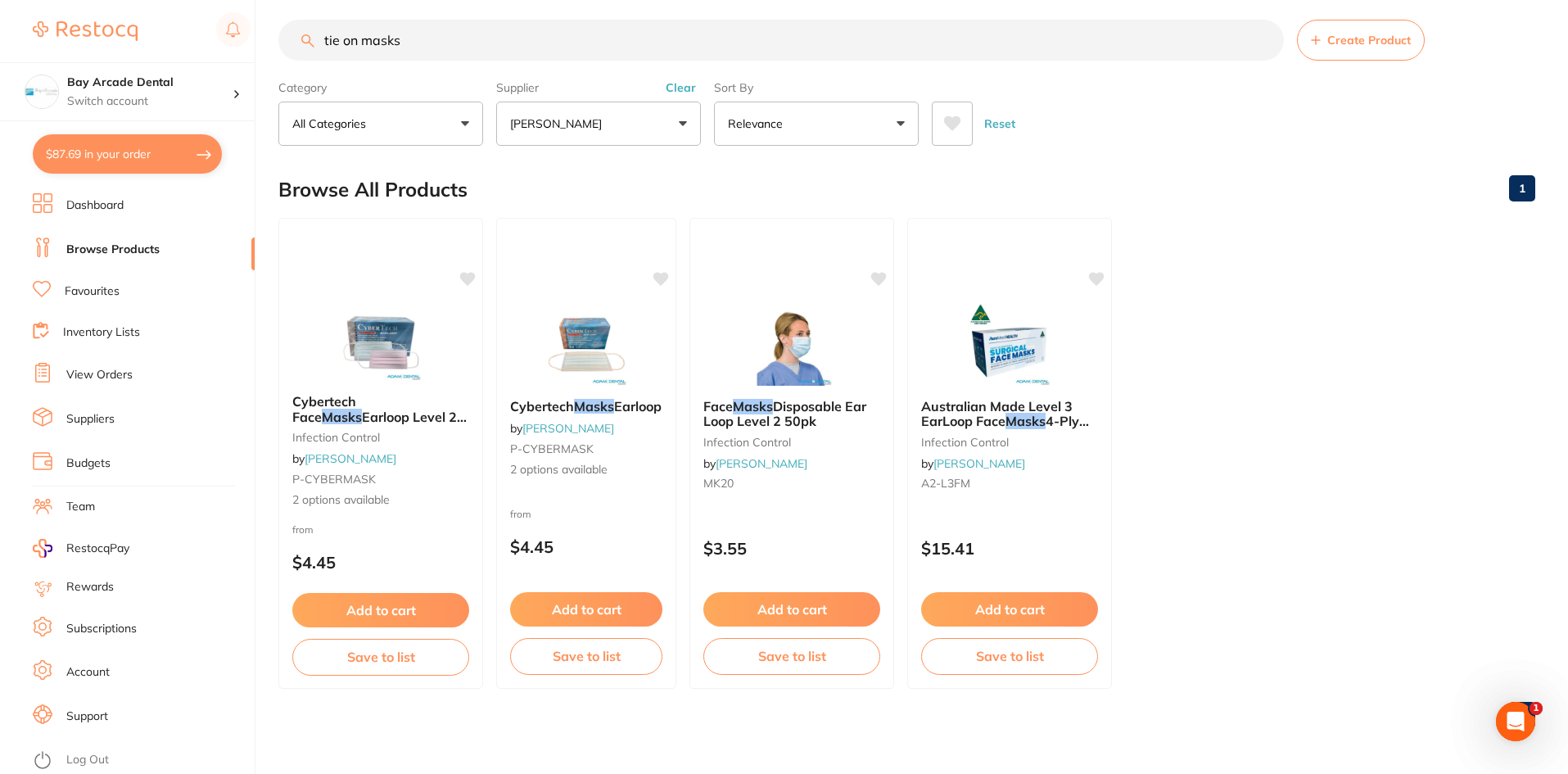
scroll to position [1, 0]
drag, startPoint x: 436, startPoint y: 37, endPoint x: 282, endPoint y: 82, distance: 160.4
click at [282, 82] on section "tie on masks Create Product Category All Categories All Categories infection co…" at bounding box center [907, 83] width 1257 height 126
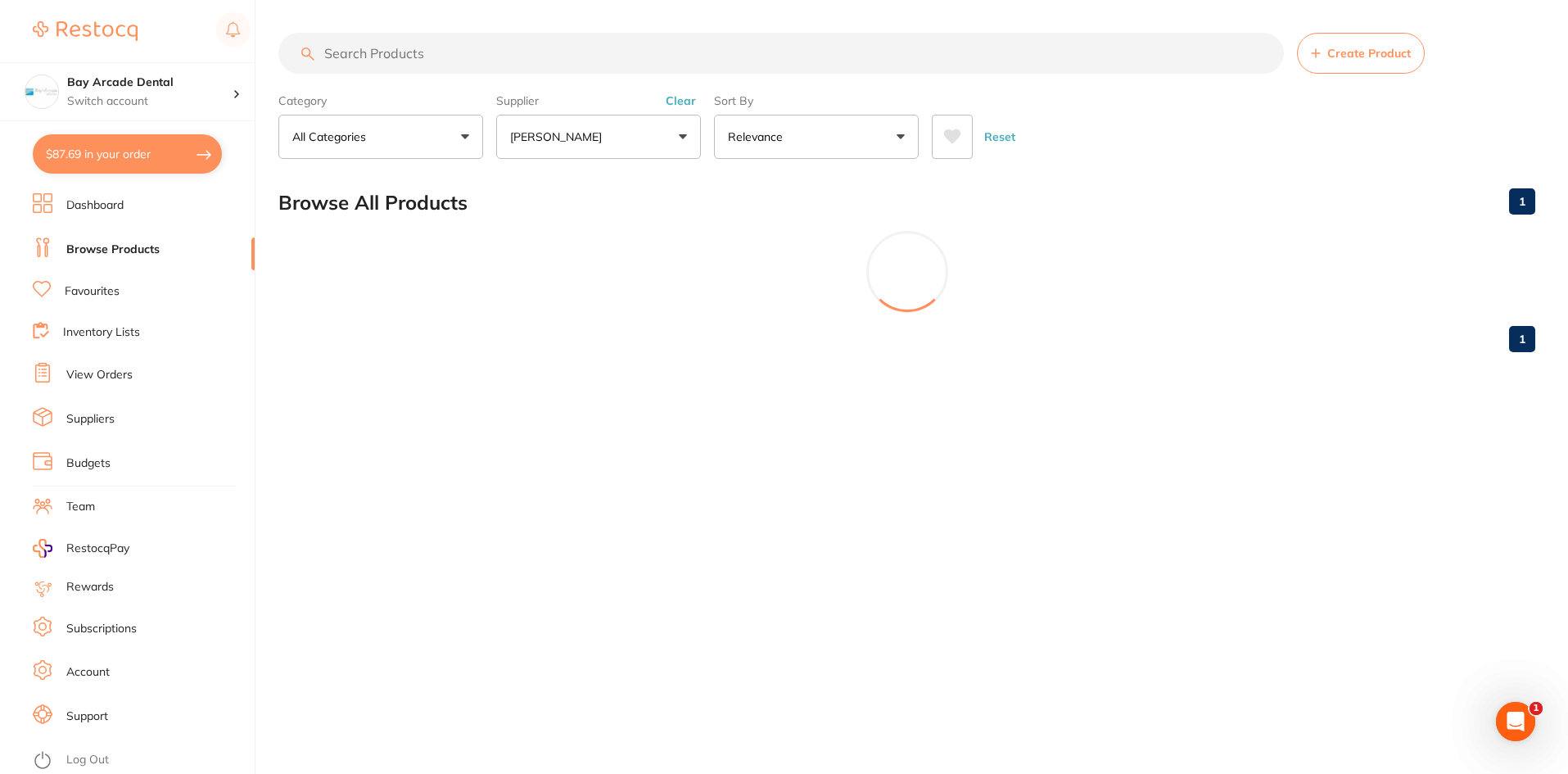
scroll to position [0, 0]
